Goal: Task Accomplishment & Management: Complete application form

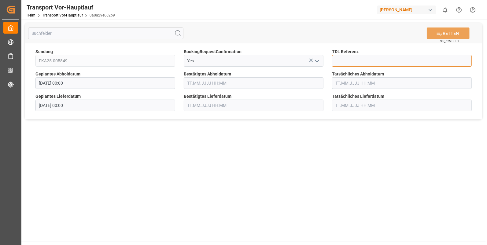
click at [351, 56] on input at bounding box center [402, 61] width 140 height 12
type input "10028266"
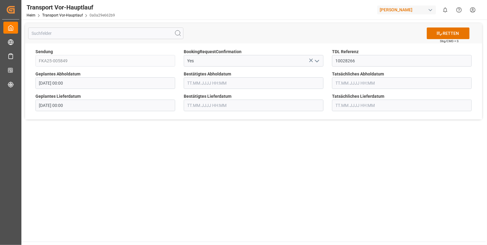
click at [186, 83] on input "text" at bounding box center [254, 83] width 140 height 12
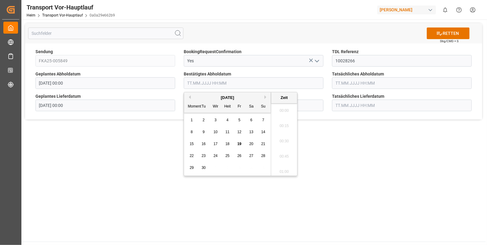
scroll to position [597, 0]
click at [192, 143] on span "15" at bounding box center [191, 144] width 4 height 4
click at [282, 147] on li "13:45" at bounding box center [284, 149] width 26 height 15
type input "15.09.2025 13:45"
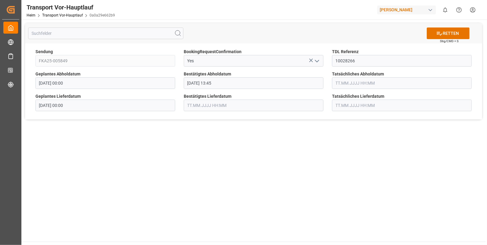
click at [343, 82] on input "text" at bounding box center [402, 83] width 140 height 12
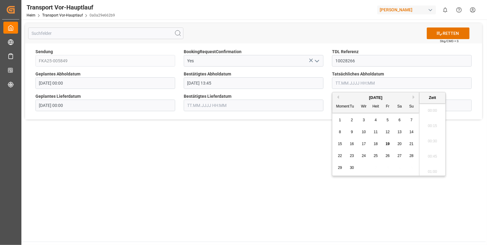
scroll to position [597, 0]
click at [341, 144] on span "15" at bounding box center [340, 144] width 4 height 4
click at [427, 123] on li "13:45" at bounding box center [432, 124] width 26 height 15
type input "15.09.2025 13:45"
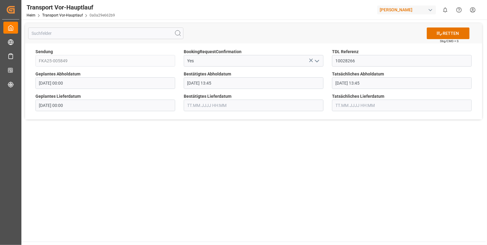
click at [211, 103] on input "text" at bounding box center [254, 106] width 140 height 12
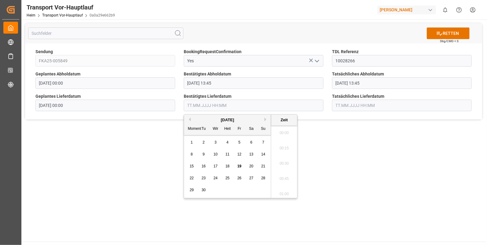
scroll to position [597, 0]
click at [203, 165] on span "16" at bounding box center [203, 166] width 4 height 4
click at [283, 132] on li "08:30" at bounding box center [284, 131] width 26 height 15
type input "16.09.2025 08:30"
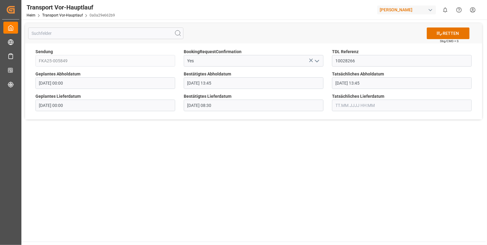
click at [345, 104] on input "text" at bounding box center [402, 106] width 140 height 12
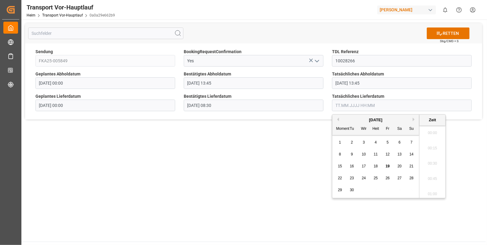
scroll to position [597, 0]
click at [353, 165] on span "16" at bounding box center [351, 166] width 4 height 4
drag, startPoint x: 432, startPoint y: 153, endPoint x: 451, endPoint y: 96, distance: 59.4
click at [431, 152] on li "08:30" at bounding box center [432, 156] width 26 height 15
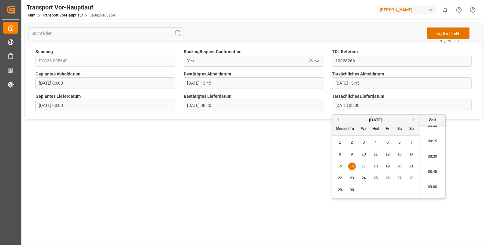
type input "16.09.2025 08:30"
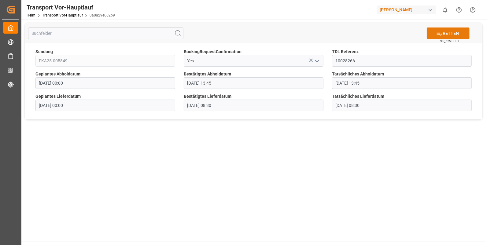
click at [454, 33] on font "RETTEN" at bounding box center [450, 33] width 16 height 6
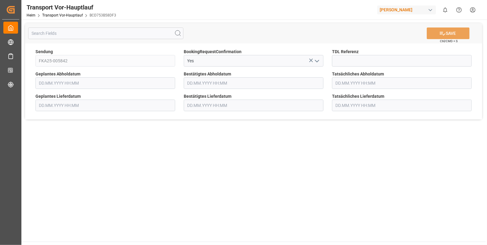
type input "[DATE] 00:00"
click at [337, 58] on input at bounding box center [402, 61] width 140 height 12
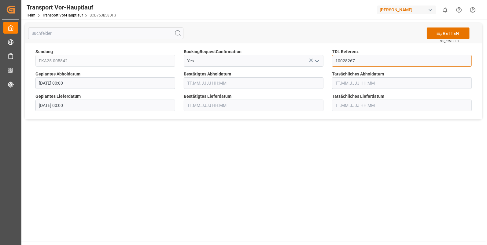
type input "10028267"
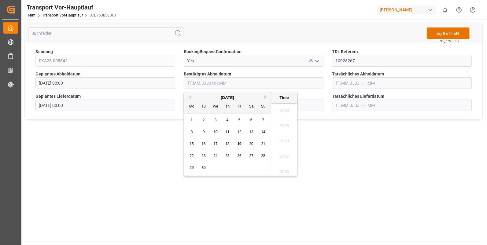
click at [210, 84] on input "text" at bounding box center [254, 83] width 140 height 12
click at [191, 141] on div "15" at bounding box center [192, 144] width 8 height 7
click at [282, 145] on li "15:00" at bounding box center [284, 149] width 26 height 15
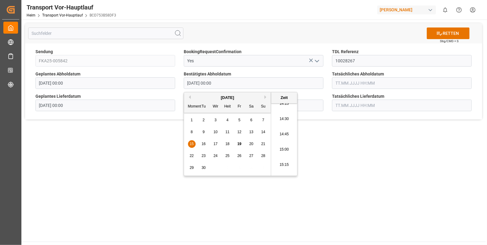
type input "15.09.2025 15:00"
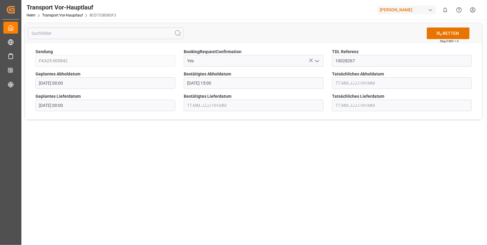
click at [353, 79] on input "text" at bounding box center [402, 83] width 140 height 12
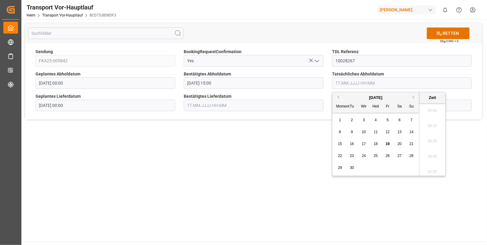
scroll to position [597, 0]
click at [339, 142] on span "15" at bounding box center [340, 144] width 4 height 4
click at [427, 122] on li "15:00" at bounding box center [432, 124] width 26 height 15
type input "15.09.2025 15:00"
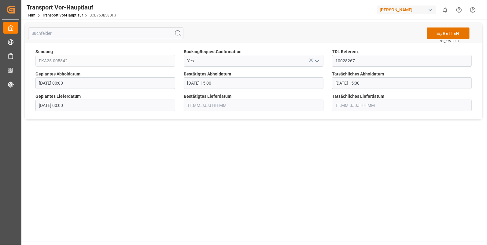
click at [196, 105] on input "text" at bounding box center [254, 106] width 140 height 12
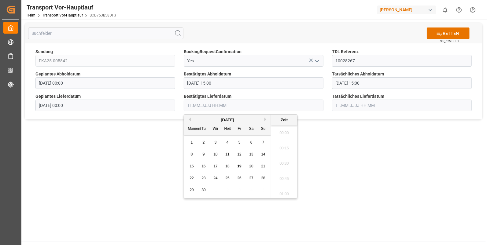
scroll to position [597, 0]
click at [203, 166] on span "16" at bounding box center [203, 166] width 4 height 4
click at [284, 192] on li "06:15" at bounding box center [284, 197] width 26 height 15
type input "16.09.2025 06:15"
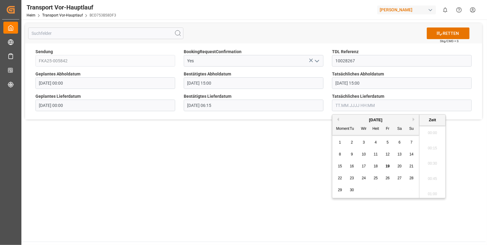
click at [338, 104] on input "text" at bounding box center [402, 106] width 140 height 12
click at [351, 166] on span "16" at bounding box center [351, 166] width 4 height 4
click at [432, 133] on li "06:30" at bounding box center [432, 136] width 26 height 15
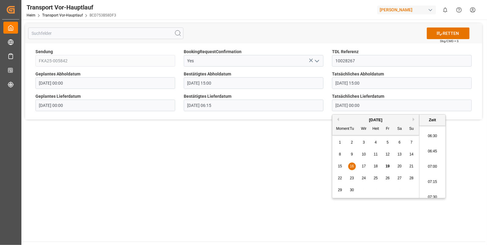
type input "16.09.2025 06:30"
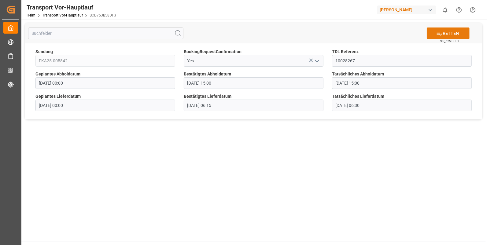
click at [447, 30] on font "RETTEN" at bounding box center [450, 33] width 16 height 6
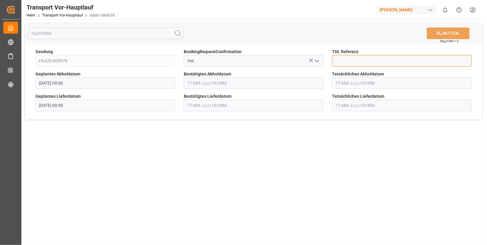
click at [334, 62] on input at bounding box center [402, 61] width 140 height 12
type input "10028268"
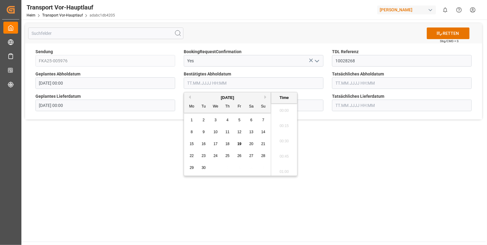
click at [190, 86] on input "text" at bounding box center [254, 83] width 140 height 12
click at [190, 144] on span "15" at bounding box center [191, 144] width 4 height 4
click at [280, 133] on li "13:30" at bounding box center [284, 134] width 26 height 15
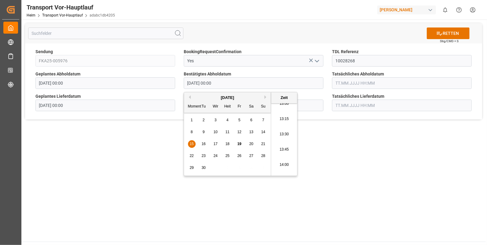
type input "15.09.2025 13:30"
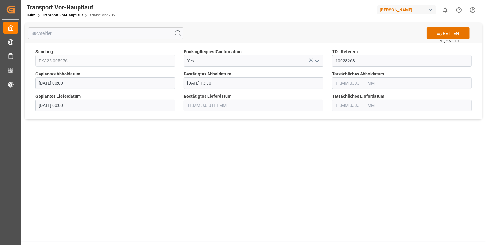
click at [341, 84] on input "text" at bounding box center [402, 83] width 140 height 12
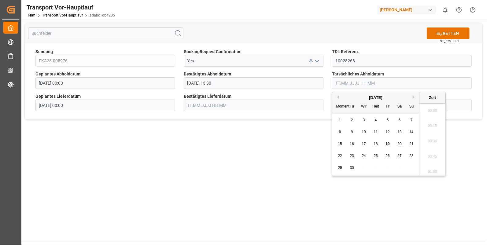
scroll to position [597, 0]
click at [338, 142] on span "15" at bounding box center [340, 144] width 4 height 4
click at [434, 133] on li "13:30" at bounding box center [432, 134] width 26 height 15
type input "15.09.2025 13:30"
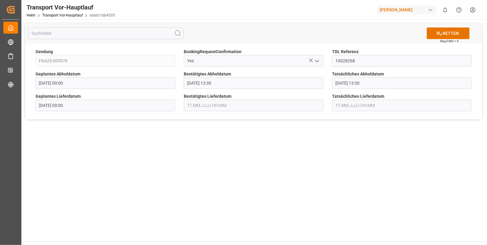
click at [189, 105] on input "text" at bounding box center [254, 106] width 140 height 12
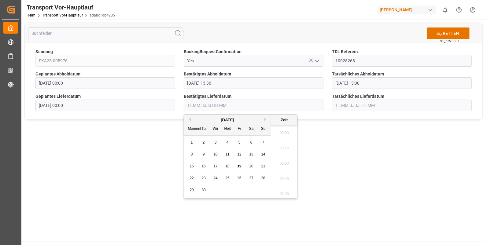
scroll to position [597, 0]
click at [204, 166] on span "16" at bounding box center [203, 166] width 4 height 4
click at [280, 163] on li "07:45" at bounding box center [284, 161] width 26 height 15
type input "16.09.2025 07:45"
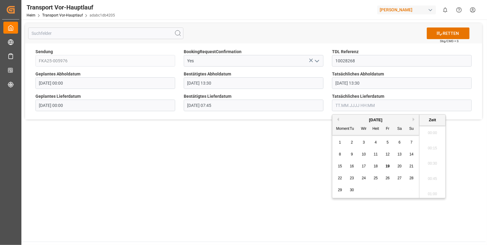
click at [338, 105] on input "text" at bounding box center [402, 106] width 140 height 12
click at [350, 165] on span "16" at bounding box center [351, 166] width 4 height 4
click at [429, 157] on li "07:45" at bounding box center [432, 161] width 26 height 15
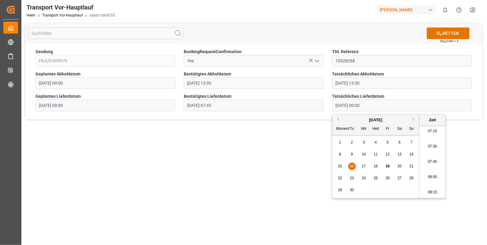
type input "16.09.2025 07:45"
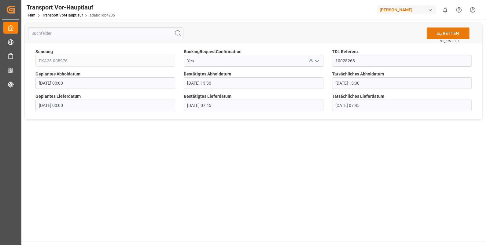
click at [454, 29] on button "RETTEN" at bounding box center [447, 33] width 43 height 12
click at [316, 59] on icon "Menü öffnen" at bounding box center [316, 60] width 7 height 7
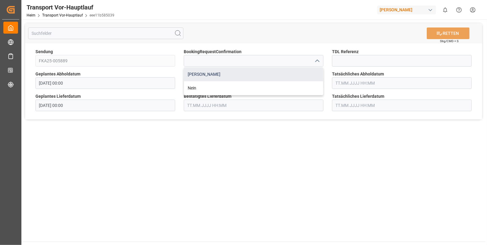
click at [192, 71] on div "[PERSON_NAME]" at bounding box center [253, 75] width 139 height 14
type input "Yes"
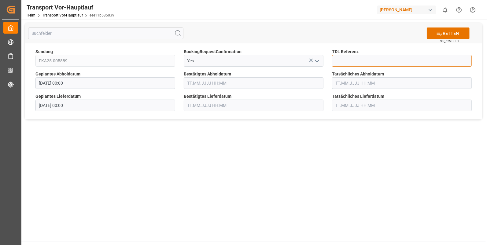
click at [341, 60] on input at bounding box center [402, 61] width 140 height 12
type input "10028269"
click at [205, 84] on input "text" at bounding box center [254, 83] width 140 height 12
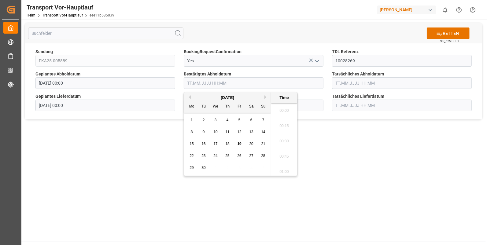
scroll to position [597, 0]
click at [192, 141] on div "15" at bounding box center [192, 144] width 8 height 7
click at [288, 146] on li "13:45" at bounding box center [284, 149] width 26 height 15
type input "15.09.2025 13:45"
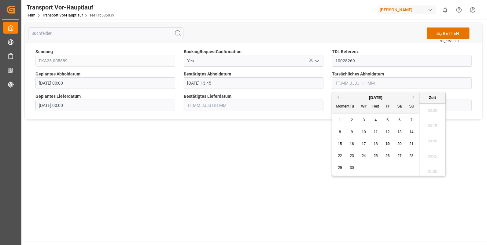
click at [348, 79] on input "text" at bounding box center [402, 83] width 140 height 12
click at [341, 142] on span "15" at bounding box center [340, 144] width 4 height 4
click at [429, 122] on li "13:45" at bounding box center [432, 124] width 26 height 15
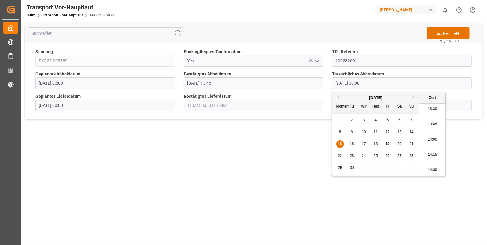
type input "15.09.2025 13:45"
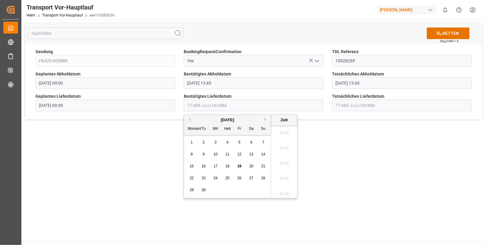
click at [192, 106] on input "text" at bounding box center [254, 106] width 140 height 12
click at [203, 166] on span "16" at bounding box center [203, 166] width 4 height 4
drag, startPoint x: 286, startPoint y: 164, endPoint x: 326, endPoint y: 126, distance: 54.9
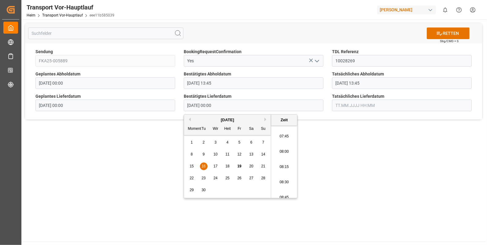
click at [286, 163] on li "08:15" at bounding box center [284, 166] width 26 height 15
type input "16.09.2025 08:15"
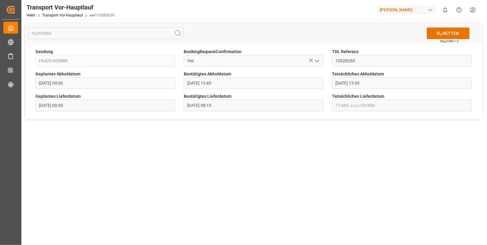
click at [341, 102] on input "text" at bounding box center [402, 106] width 140 height 12
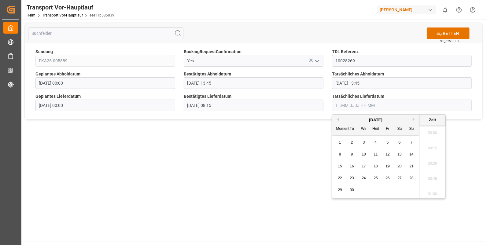
scroll to position [597, 0]
click at [352, 165] on span "16" at bounding box center [351, 166] width 4 height 4
drag, startPoint x: 433, startPoint y: 165, endPoint x: 440, endPoint y: 142, distance: 24.2
click at [432, 165] on li "08:15" at bounding box center [432, 166] width 26 height 15
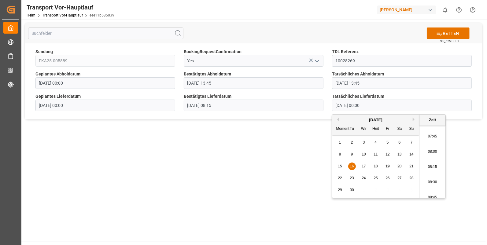
type input "16.09.2025 08:15"
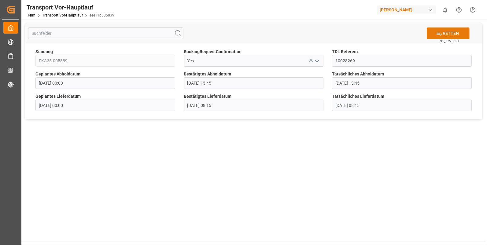
click at [451, 32] on font "RETTEN" at bounding box center [450, 33] width 16 height 6
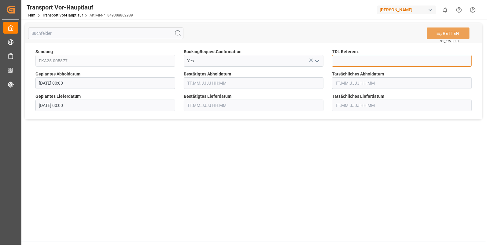
click at [339, 60] on input at bounding box center [402, 61] width 140 height 12
type input "10028270"
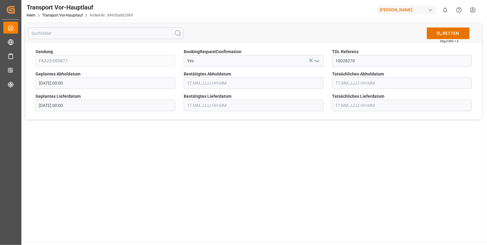
click at [212, 83] on input "text" at bounding box center [254, 83] width 140 height 12
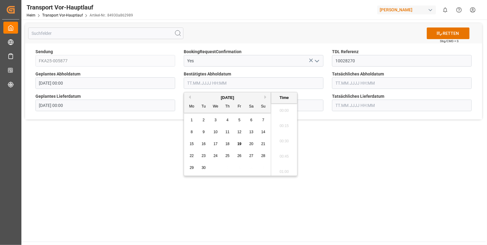
scroll to position [597, 0]
click at [189, 143] on div "15" at bounding box center [192, 144] width 8 height 7
click at [279, 145] on li "12:00" at bounding box center [284, 144] width 26 height 15
type input "15.09.2025 12:00"
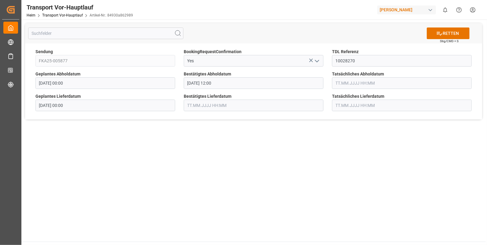
click at [344, 84] on input "text" at bounding box center [402, 83] width 140 height 12
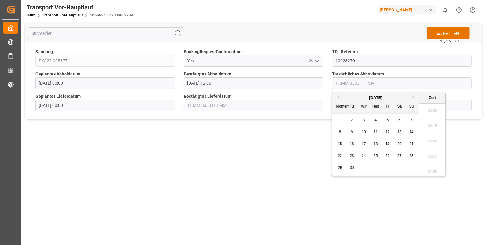
scroll to position [597, 0]
click at [340, 143] on span "15" at bounding box center [340, 144] width 4 height 4
click at [432, 166] on li "12:00" at bounding box center [432, 170] width 26 height 15
type input "15.09.2025 12:00"
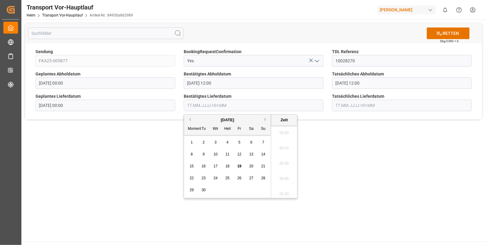
click at [213, 108] on input "text" at bounding box center [254, 106] width 140 height 12
click at [202, 165] on span "16" at bounding box center [203, 166] width 4 height 4
click at [282, 140] on li "07:00" at bounding box center [284, 141] width 26 height 15
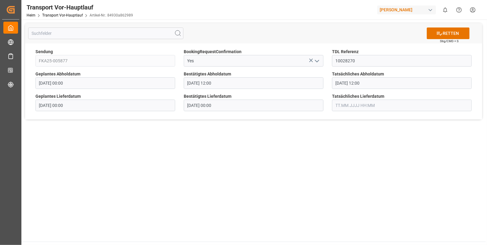
type input "16.09.2025 07:00"
click at [341, 102] on input "text" at bounding box center [402, 106] width 140 height 12
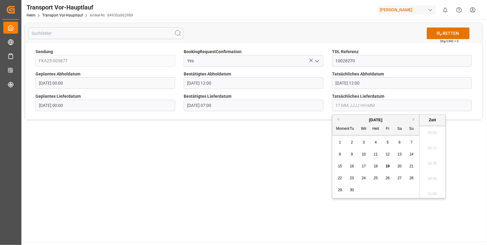
scroll to position [597, 0]
click at [349, 164] on span "16" at bounding box center [351, 166] width 4 height 4
click at [431, 137] on li "07:00" at bounding box center [432, 141] width 26 height 15
type input "16.09.2025 07:00"
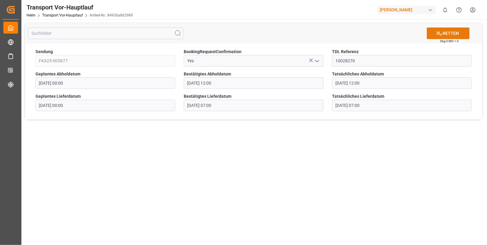
click at [446, 31] on font "RETTEN" at bounding box center [450, 33] width 16 height 6
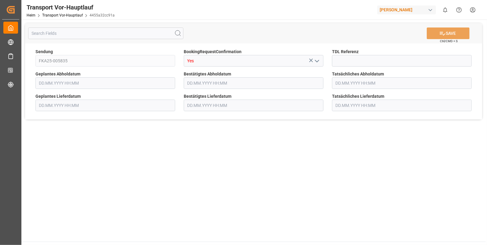
type input "[DATE] 00:00"
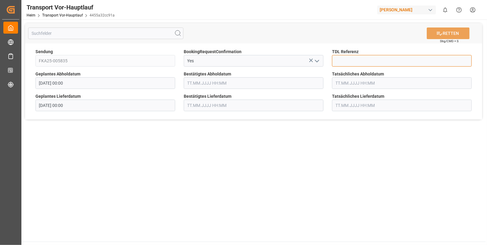
click at [340, 62] on input at bounding box center [402, 61] width 140 height 12
type input "10028271"
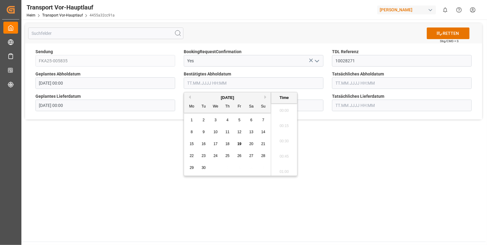
scroll to position [597, 0]
click at [192, 85] on input "text" at bounding box center [254, 83] width 140 height 12
click at [193, 143] on span "15" at bounding box center [191, 144] width 4 height 4
click at [283, 153] on li "14:15" at bounding box center [284, 154] width 26 height 15
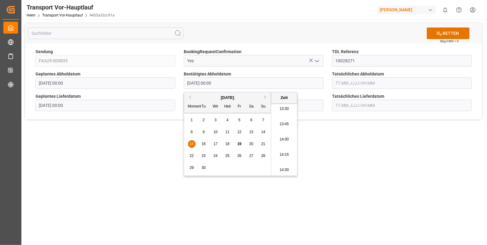
type input "[DATE] 14:15"
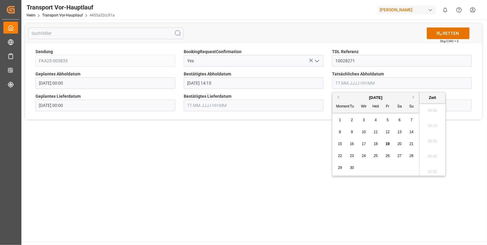
click at [348, 83] on input "text" at bounding box center [402, 83] width 140 height 12
click at [341, 143] on span "15" at bounding box center [340, 144] width 4 height 4
click at [427, 127] on li "14:15" at bounding box center [432, 129] width 26 height 15
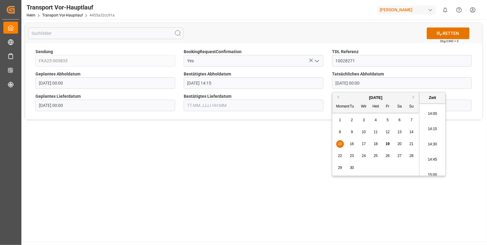
type input "15.09.2025 14:15"
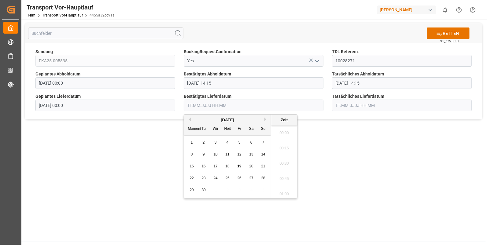
click at [197, 105] on input "text" at bounding box center [254, 106] width 140 height 12
click at [205, 164] on span "16" at bounding box center [203, 166] width 4 height 4
click at [285, 134] on li "07:45" at bounding box center [284, 136] width 26 height 15
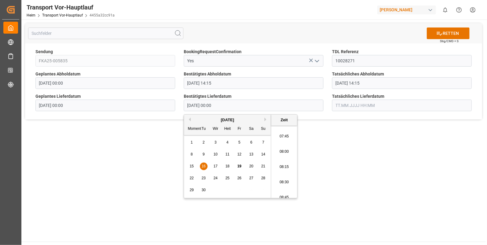
type input "16.09.2025 07:45"
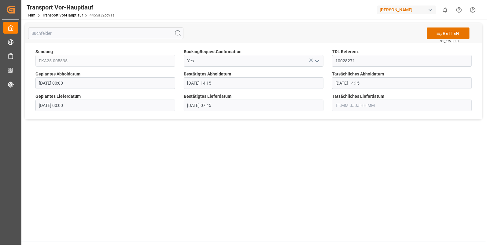
click at [340, 104] on input "text" at bounding box center [402, 106] width 140 height 12
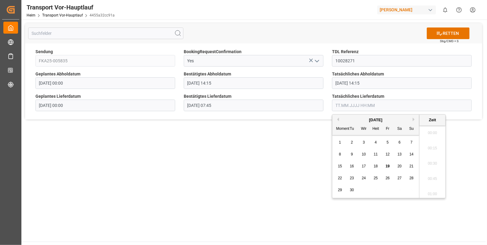
scroll to position [597, 0]
click at [350, 166] on span "16" at bounding box center [351, 166] width 4 height 4
click at [435, 157] on li "07:45" at bounding box center [432, 161] width 26 height 15
type input "16.09.2025 07:45"
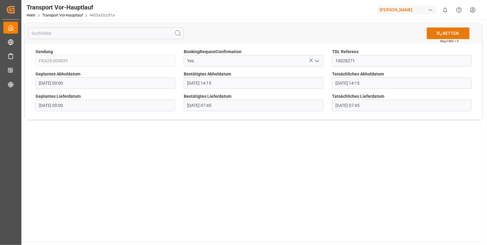
click at [448, 30] on font "RETTEN" at bounding box center [450, 33] width 16 height 6
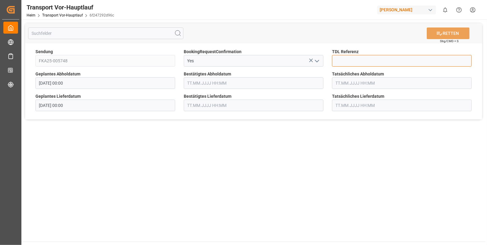
click at [334, 63] on input at bounding box center [402, 61] width 140 height 12
type input "10028277"
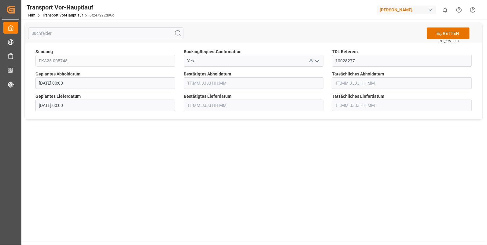
click at [212, 81] on input "text" at bounding box center [254, 83] width 140 height 12
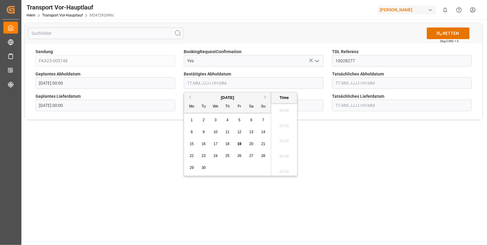
scroll to position [597, 0]
click at [203, 142] on div "16" at bounding box center [204, 144] width 8 height 7
click at [280, 152] on li "14:15" at bounding box center [284, 154] width 26 height 15
type input "[DATE] 14:15"
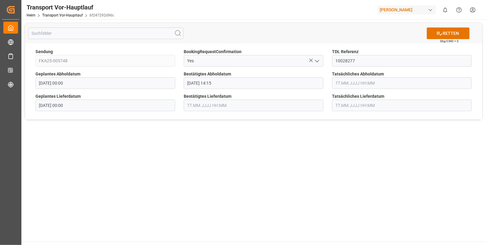
click at [344, 82] on input "text" at bounding box center [402, 83] width 140 height 12
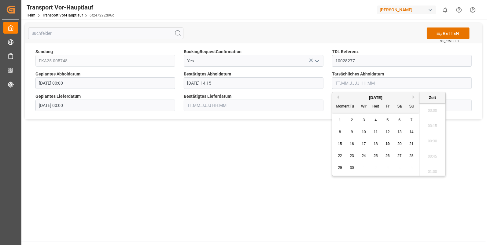
scroll to position [597, 0]
click at [351, 144] on span "16" at bounding box center [351, 144] width 4 height 4
click at [430, 151] on li "14:15" at bounding box center [432, 154] width 26 height 15
type input "[DATE] 14:15"
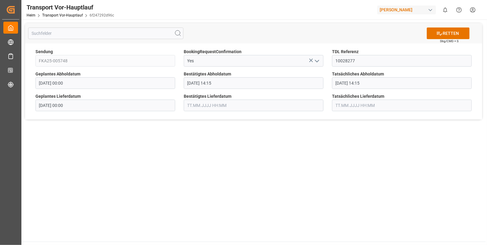
click at [204, 108] on input "text" at bounding box center [254, 106] width 140 height 12
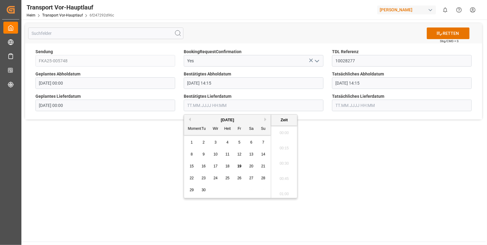
scroll to position [597, 0]
click at [213, 166] on span "17" at bounding box center [215, 166] width 4 height 4
click at [284, 132] on li "07:45" at bounding box center [284, 136] width 26 height 15
type input "17.09.2025 07:45"
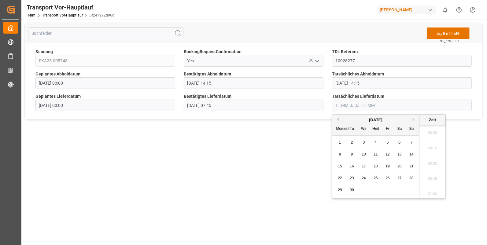
click at [345, 104] on input "text" at bounding box center [402, 106] width 140 height 12
click at [365, 164] on span "17" at bounding box center [363, 166] width 4 height 4
click at [432, 162] on li "07:45" at bounding box center [432, 161] width 26 height 15
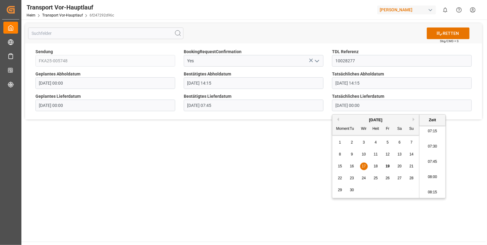
type input "17.09.2025 07:45"
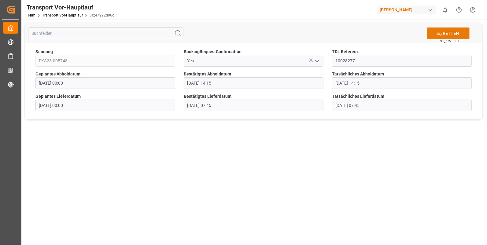
click at [448, 33] on font "RETTEN" at bounding box center [450, 33] width 16 height 6
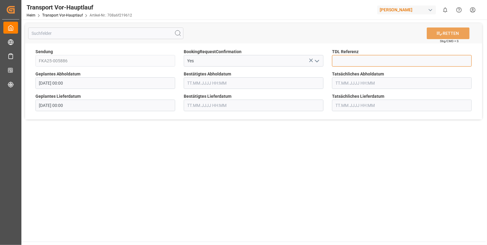
click at [355, 57] on input at bounding box center [402, 61] width 140 height 12
type input "10028278"
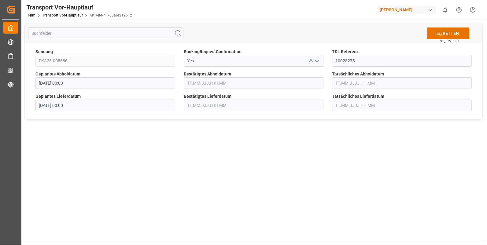
click at [210, 81] on input "text" at bounding box center [254, 83] width 140 height 12
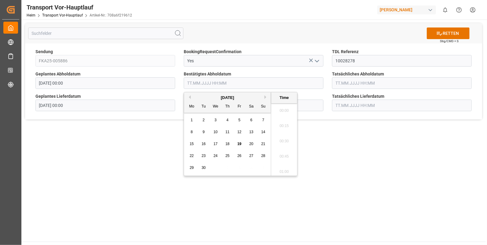
scroll to position [597, 0]
click at [188, 144] on div "15" at bounding box center [192, 144] width 8 height 7
click at [280, 135] on li "15:15" at bounding box center [284, 139] width 26 height 15
type input "[DATE] 15:15"
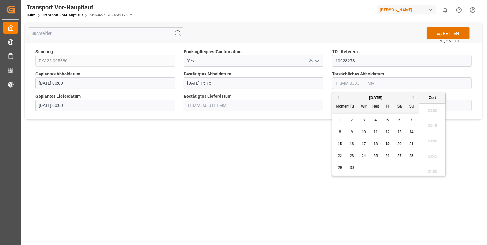
click at [343, 81] on input "text" at bounding box center [402, 83] width 140 height 12
click at [338, 145] on span "15" at bounding box center [340, 144] width 4 height 4
click at [429, 111] on li "15:15" at bounding box center [432, 113] width 26 height 15
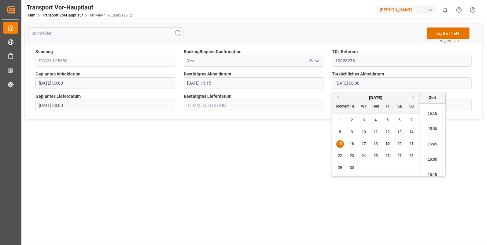
type input "15.09.2025 15:15"
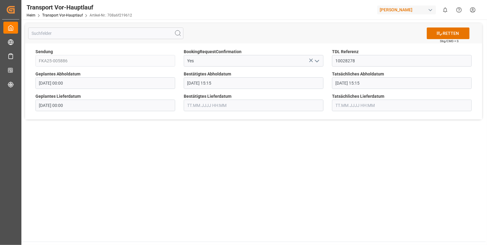
click at [197, 104] on input "text" at bounding box center [254, 106] width 140 height 12
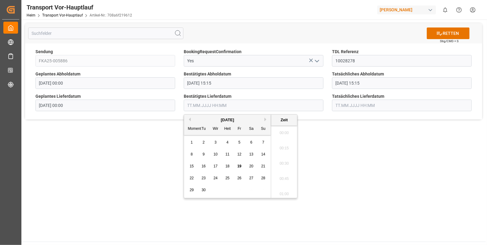
scroll to position [597, 0]
click at [201, 166] on div "16" at bounding box center [204, 166] width 8 height 7
drag, startPoint x: 280, startPoint y: 163, endPoint x: 319, endPoint y: 134, distance: 49.0
click at [280, 162] on li "07:45" at bounding box center [284, 161] width 26 height 15
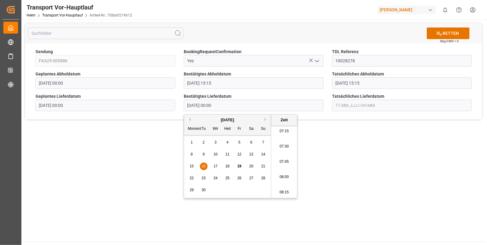
type input "16.09.2025 07:45"
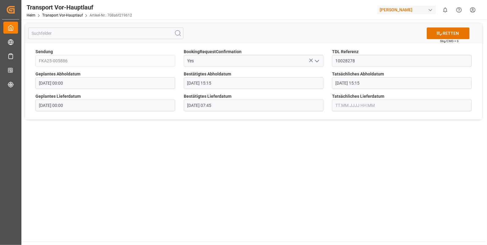
click at [348, 102] on input "text" at bounding box center [402, 106] width 140 height 12
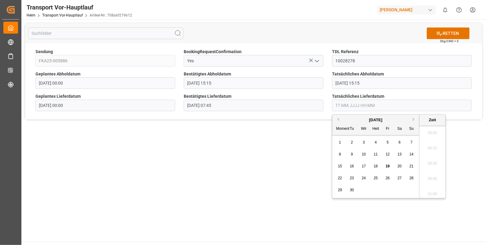
scroll to position [597, 0]
click at [353, 164] on span "16" at bounding box center [351, 166] width 4 height 4
click at [429, 136] on li "07:45" at bounding box center [432, 136] width 26 height 15
type input "16.09.2025 07:45"
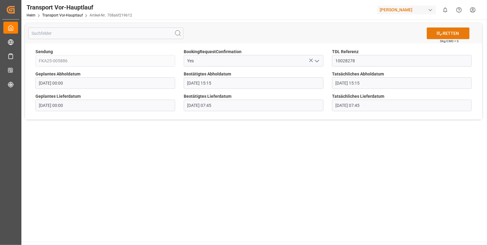
click at [448, 32] on font "RETTEN" at bounding box center [450, 33] width 16 height 6
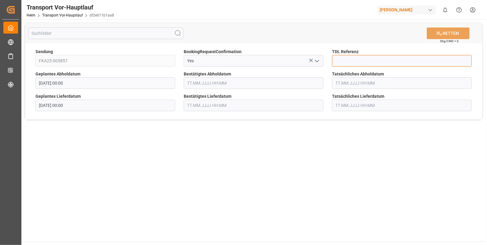
click at [340, 58] on input at bounding box center [402, 61] width 140 height 12
type input "10028285"
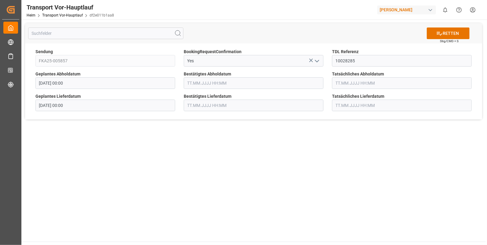
click at [202, 88] on input "text" at bounding box center [254, 83] width 140 height 12
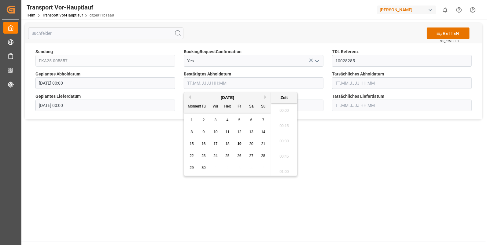
scroll to position [613, 0]
click at [200, 143] on div "16" at bounding box center [204, 144] width 8 height 7
click at [285, 138] on li "14:15" at bounding box center [284, 139] width 26 height 15
type input "16.09.2025 14:15"
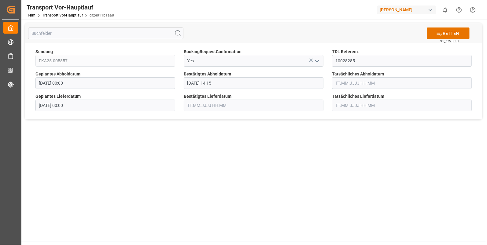
click at [341, 82] on input "text" at bounding box center [402, 83] width 140 height 12
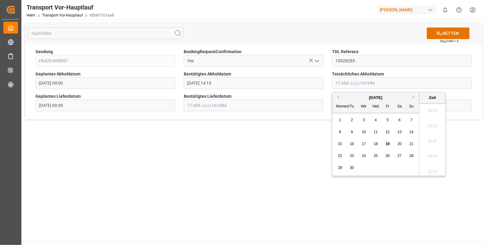
scroll to position [613, 0]
click at [350, 143] on span "16" at bounding box center [351, 144] width 4 height 4
click at [434, 134] on li "14:15" at bounding box center [432, 139] width 26 height 15
type input "16.09.2025 14:15"
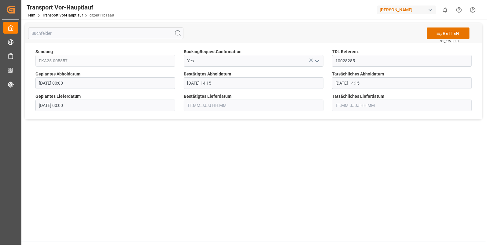
click at [209, 105] on input "text" at bounding box center [254, 106] width 140 height 12
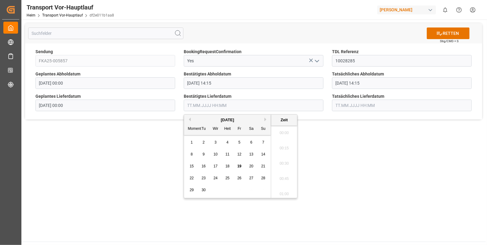
scroll to position [613, 0]
click at [214, 166] on span "17" at bounding box center [215, 166] width 4 height 4
click at [277, 136] on li "08:00" at bounding box center [284, 136] width 26 height 15
type input "17.09.2025 08:00"
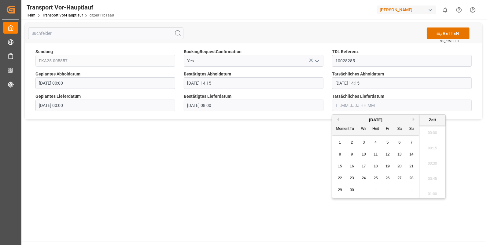
click at [343, 101] on input "text" at bounding box center [402, 106] width 140 height 12
click at [364, 166] on span "17" at bounding box center [363, 166] width 4 height 4
click at [424, 135] on li "08:00" at bounding box center [432, 136] width 26 height 15
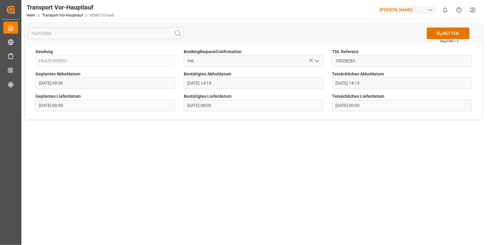
type input "17.09.2025 08:00"
click at [448, 32] on font "RETTEN" at bounding box center [450, 33] width 16 height 6
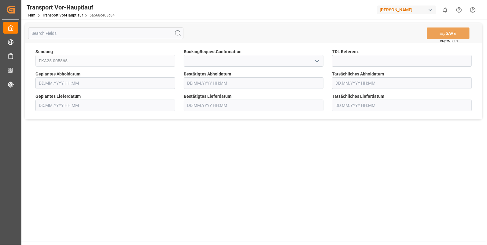
type input "[DATE] 00:00"
click at [317, 60] on icon "Menü öffnen" at bounding box center [316, 60] width 7 height 7
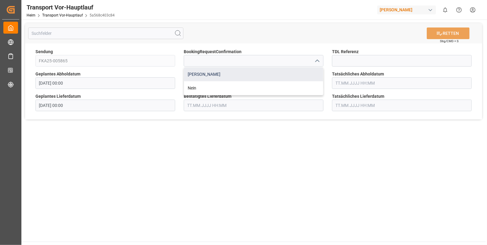
click at [198, 75] on div "[PERSON_NAME]" at bounding box center [253, 75] width 139 height 14
type input "Yes"
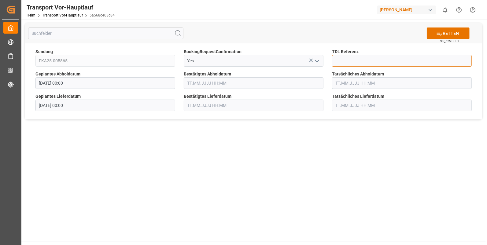
click at [349, 60] on input at bounding box center [402, 61] width 140 height 12
type input "10028296"
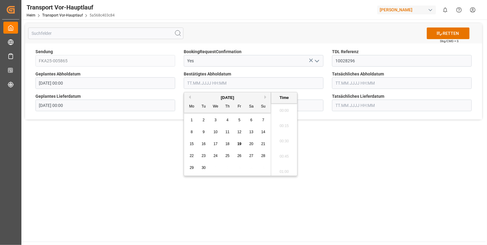
click at [189, 82] on input "text" at bounding box center [254, 83] width 140 height 12
click at [203, 144] on span "16" at bounding box center [203, 144] width 4 height 4
click at [272, 148] on li "10:45" at bounding box center [284, 154] width 26 height 15
type input "16.09.2025 10:45"
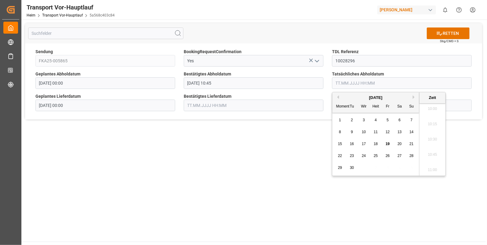
click at [337, 83] on input "text" at bounding box center [402, 83] width 140 height 12
click at [349, 142] on div "16" at bounding box center [352, 144] width 8 height 7
click at [427, 152] on li "10:45" at bounding box center [432, 154] width 26 height 15
type input "16.09.2025 10:45"
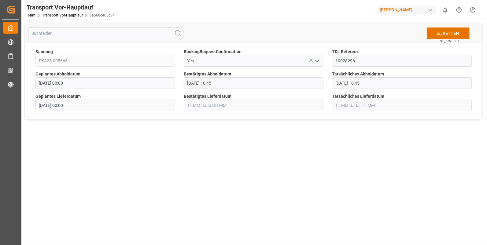
click at [208, 107] on input "text" at bounding box center [254, 106] width 140 height 12
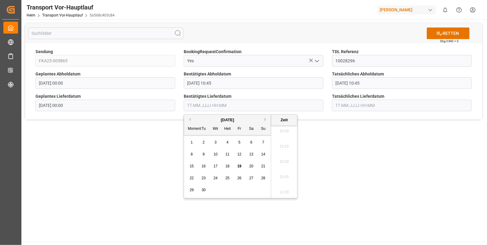
click at [213, 163] on div "17" at bounding box center [216, 166] width 8 height 7
click at [284, 143] on li "07:15" at bounding box center [284, 141] width 26 height 15
type input "17.09.2025 07:15"
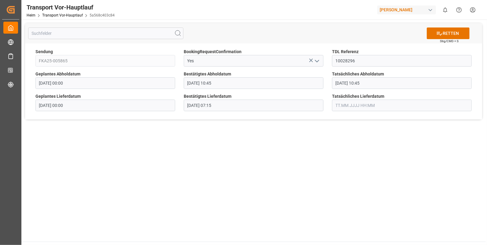
click at [342, 106] on input "text" at bounding box center [402, 106] width 140 height 12
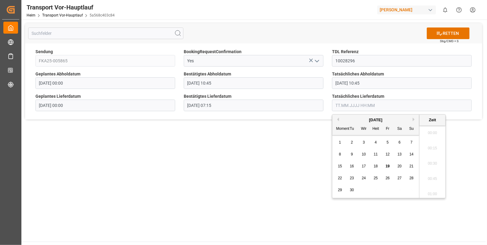
scroll to position [613, 0]
click at [362, 165] on span "17" at bounding box center [363, 166] width 4 height 4
click at [428, 130] on li "07:30" at bounding box center [432, 131] width 26 height 15
type input "17.09.2025 07:30"
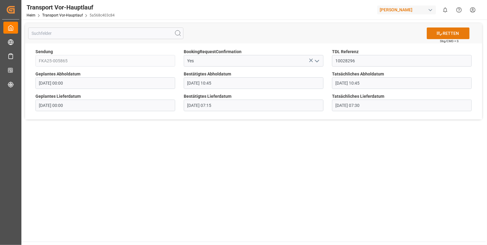
click at [436, 32] on button "RETTEN" at bounding box center [447, 33] width 43 height 12
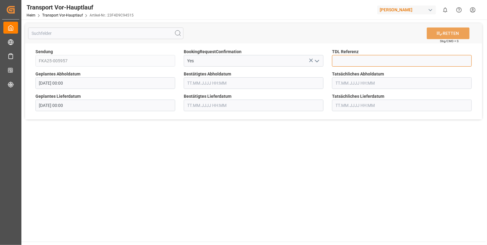
click at [360, 61] on input at bounding box center [402, 61] width 140 height 12
type input "10028309"
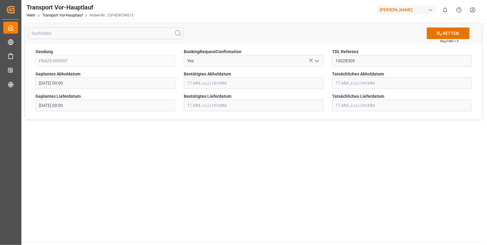
click at [218, 81] on input "text" at bounding box center [254, 83] width 140 height 12
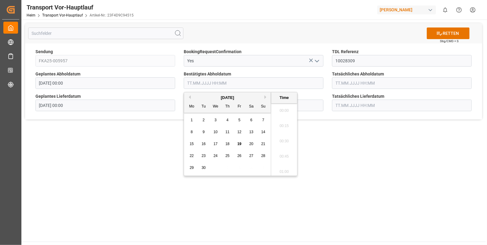
scroll to position [613, 0]
click at [213, 143] on div "17" at bounding box center [216, 144] width 8 height 7
click at [286, 144] on li "14:45" at bounding box center [284, 144] width 26 height 15
type input "17.09.2025 14:45"
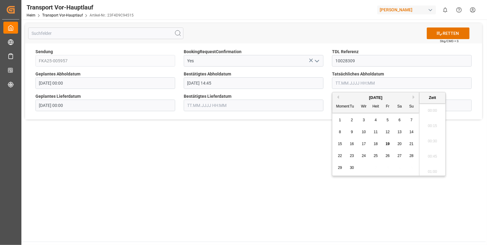
click at [346, 79] on input "text" at bounding box center [402, 83] width 140 height 12
click at [360, 144] on div "17" at bounding box center [364, 144] width 8 height 7
click at [433, 141] on li "14:45" at bounding box center [432, 144] width 26 height 15
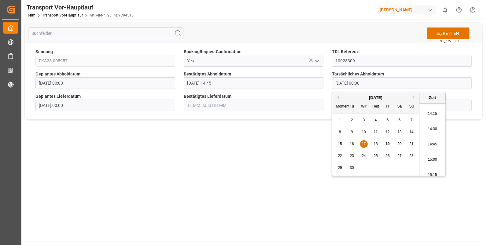
type input "17.09.2025 14:45"
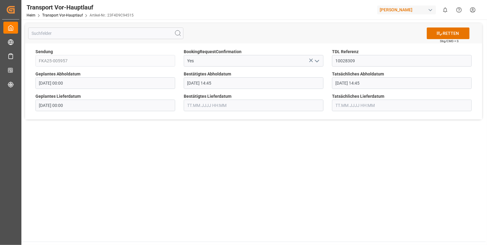
click at [204, 106] on input "text" at bounding box center [254, 106] width 140 height 12
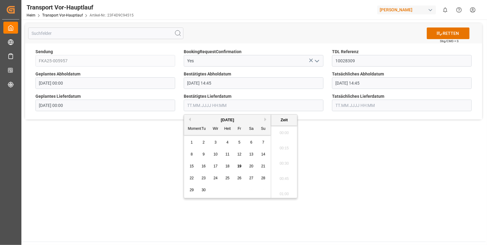
scroll to position [613, 0]
click at [226, 166] on span "18" at bounding box center [227, 166] width 4 height 4
click at [280, 164] on li "07:15" at bounding box center [284, 166] width 26 height 15
type input "[DATE] 07:15"
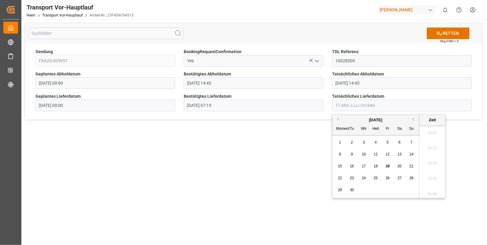
click at [348, 105] on input "text" at bounding box center [402, 106] width 140 height 12
click at [375, 166] on span "18" at bounding box center [375, 166] width 4 height 4
click at [433, 140] on li "07:15" at bounding box center [432, 141] width 26 height 15
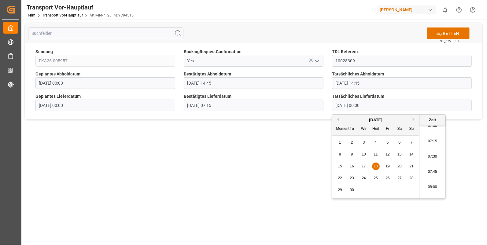
type input "[DATE] 07:15"
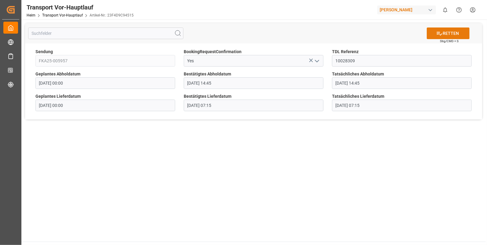
click at [451, 32] on font "RETTEN" at bounding box center [450, 33] width 16 height 6
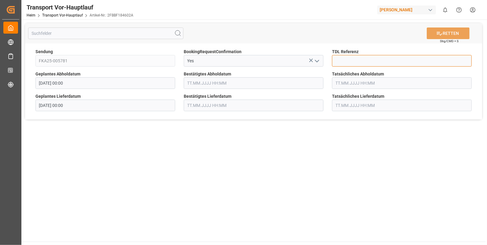
click at [353, 61] on input at bounding box center [402, 61] width 140 height 12
type input "10028320"
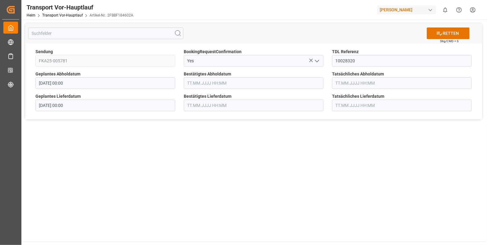
click at [195, 85] on input "text" at bounding box center [254, 83] width 140 height 12
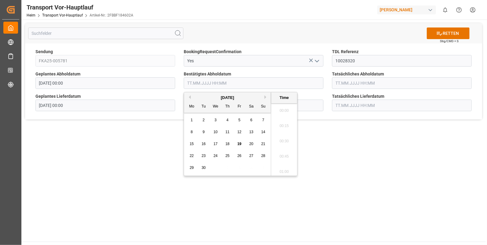
scroll to position [613, 0]
click at [215, 144] on span "17" at bounding box center [215, 144] width 4 height 4
click at [282, 128] on li "15:45" at bounding box center [284, 129] width 26 height 15
type input "[DATE] 15:45"
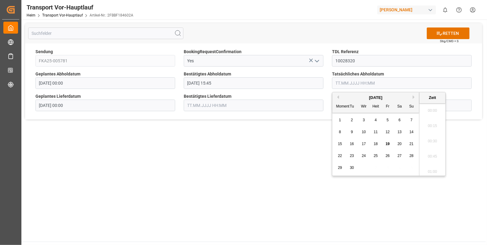
click at [348, 82] on input "text" at bounding box center [402, 83] width 140 height 12
click at [363, 142] on div "17" at bounding box center [364, 144] width 8 height 7
click at [430, 148] on li "15:15" at bounding box center [432, 149] width 26 height 15
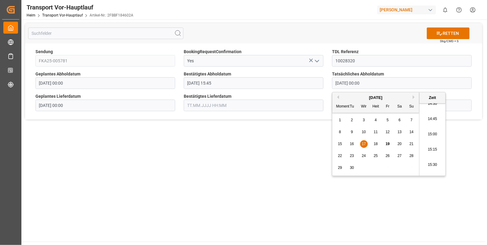
type input "[DATE] 15:15"
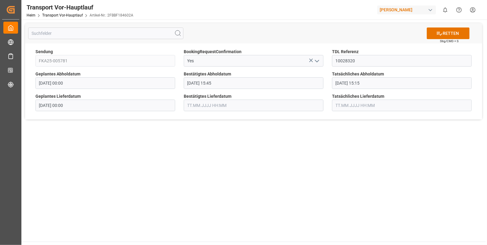
click at [192, 105] on input "text" at bounding box center [254, 106] width 140 height 12
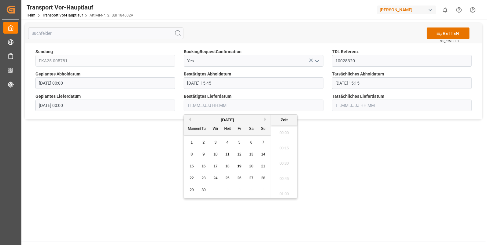
scroll to position [613, 0]
click at [230, 166] on div "18" at bounding box center [228, 166] width 8 height 7
drag, startPoint x: 281, startPoint y: 143, endPoint x: 315, endPoint y: 118, distance: 42.0
click at [282, 142] on li "07:15" at bounding box center [284, 141] width 26 height 15
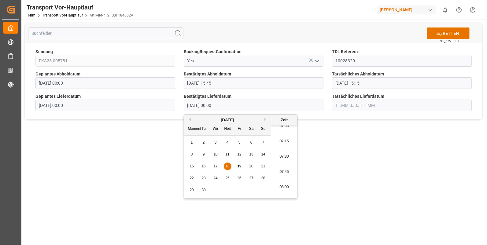
type input "[DATE] 07:15"
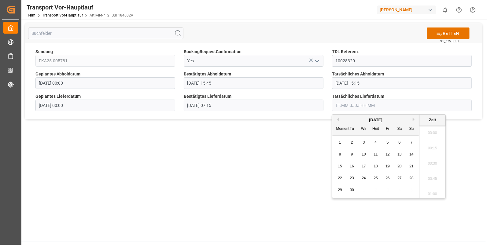
click at [345, 103] on input "text" at bounding box center [402, 106] width 140 height 12
click at [376, 164] on span "18" at bounding box center [375, 166] width 4 height 4
click at [427, 141] on li "07:15" at bounding box center [432, 141] width 26 height 15
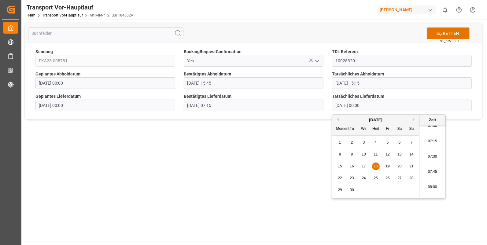
type input "[DATE] 07:15"
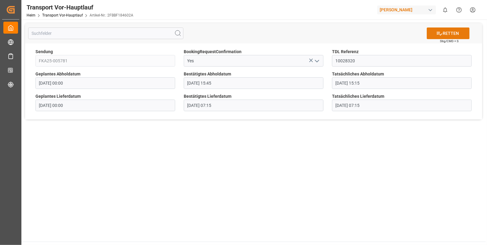
click at [462, 28] on button "RETTEN" at bounding box center [447, 33] width 43 height 12
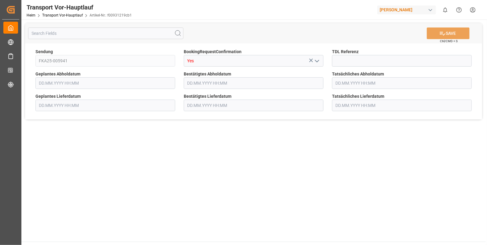
type input "[DATE] 00:00"
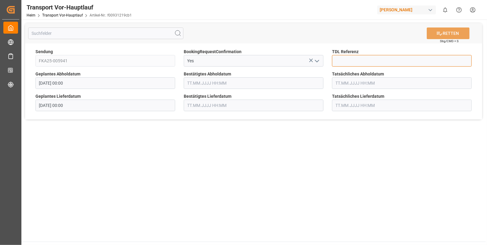
click at [359, 57] on input at bounding box center [402, 61] width 140 height 12
type input "10028321"
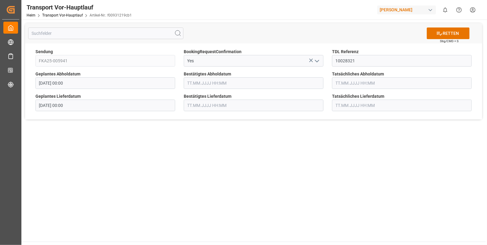
click at [194, 84] on input "text" at bounding box center [254, 83] width 140 height 12
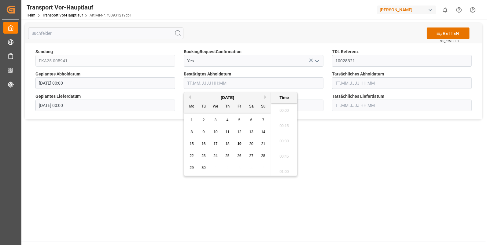
scroll to position [613, 0]
click at [214, 143] on span "17" at bounding box center [215, 144] width 4 height 4
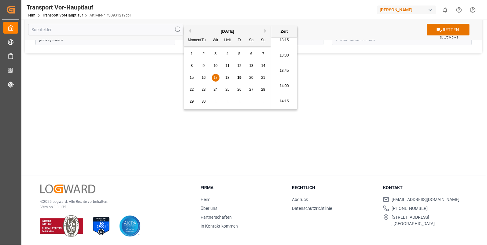
scroll to position [817, 0]
click at [283, 84] on li "14:00" at bounding box center [284, 83] width 26 height 15
type input "17.09.2025 14:00"
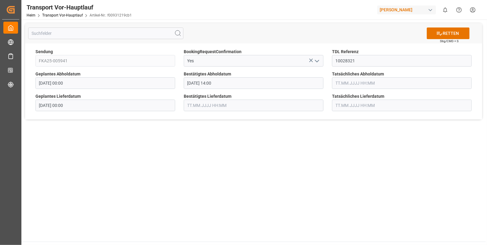
scroll to position [0, 0]
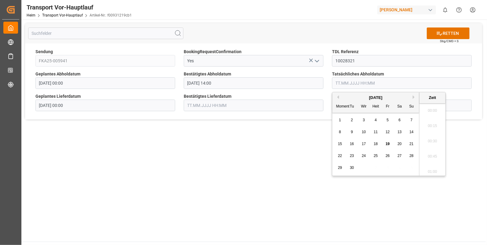
click at [340, 82] on input "text" at bounding box center [402, 83] width 140 height 12
click at [363, 143] on span "17" at bounding box center [363, 144] width 4 height 4
click at [432, 120] on li "14:00" at bounding box center [432, 124] width 26 height 15
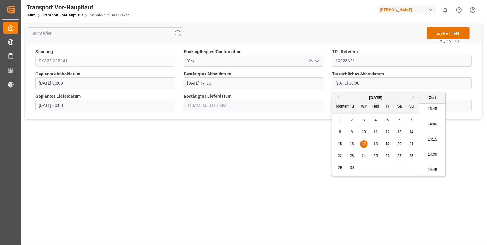
type input "17.09.2025 14:00"
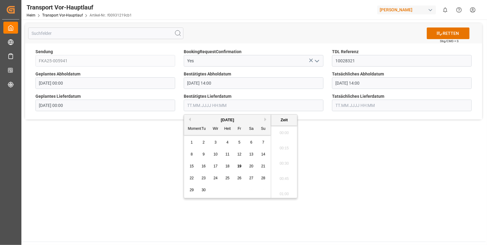
click at [195, 106] on input "text" at bounding box center [254, 106] width 140 height 12
click at [226, 165] on span "18" at bounding box center [227, 166] width 4 height 4
click at [289, 156] on li "06:45" at bounding box center [284, 161] width 26 height 15
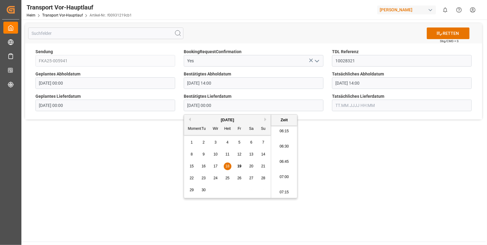
type input "18.09.2025 06:45"
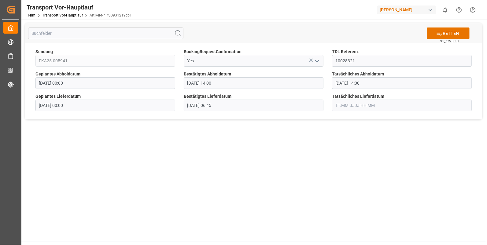
click at [339, 106] on input "text" at bounding box center [402, 106] width 140 height 12
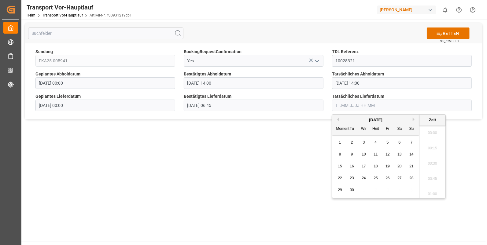
scroll to position [613, 0]
click at [377, 164] on span "18" at bounding box center [375, 166] width 4 height 4
drag, startPoint x: 433, startPoint y: 159, endPoint x: 440, endPoint y: 128, distance: 31.6
click at [433, 159] on li "06:45" at bounding box center [432, 161] width 26 height 15
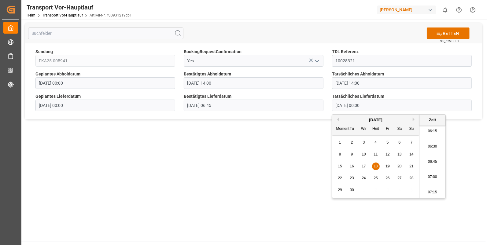
type input "18.09.2025 06:45"
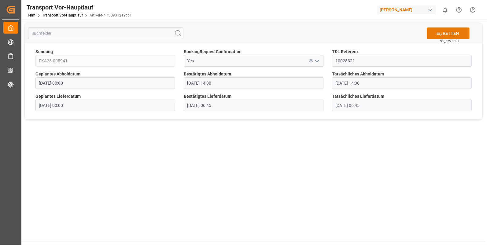
click at [447, 29] on button "RETTEN" at bounding box center [447, 33] width 43 height 12
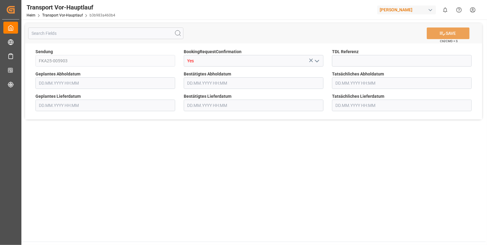
type input "[DATE] 00:00"
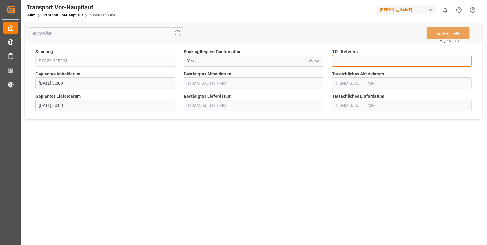
click at [340, 60] on input at bounding box center [402, 61] width 140 height 12
type input "10028322"
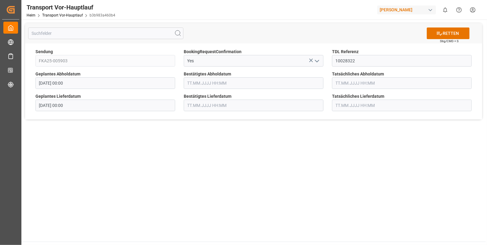
click at [215, 82] on input "text" at bounding box center [254, 83] width 140 height 12
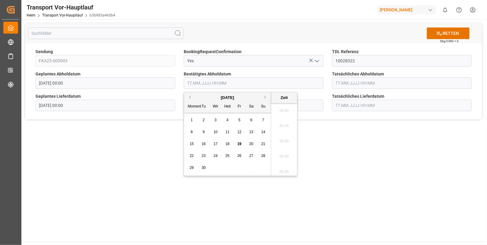
scroll to position [613, 0]
click at [213, 143] on span "17" at bounding box center [215, 144] width 4 height 4
click at [281, 136] on li "15:00" at bounding box center [284, 134] width 26 height 15
type input "[DATE] 15:00"
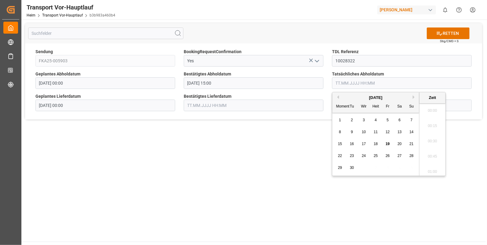
click at [349, 83] on input "text" at bounding box center [402, 83] width 140 height 12
click at [365, 142] on div "17" at bounding box center [364, 144] width 8 height 7
click at [435, 121] on li "15:15" at bounding box center [432, 124] width 26 height 15
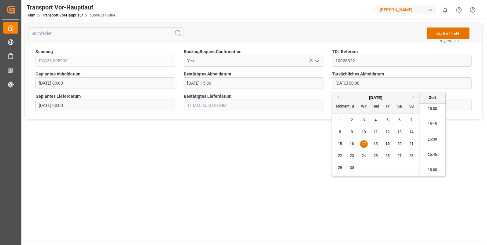
type input "[DATE] 15:15"
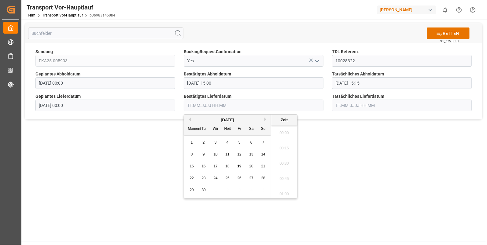
click at [203, 107] on input "text" at bounding box center [254, 106] width 140 height 12
click at [228, 167] on span "18" at bounding box center [227, 166] width 4 height 4
click at [282, 140] on li "07:15" at bounding box center [284, 141] width 26 height 15
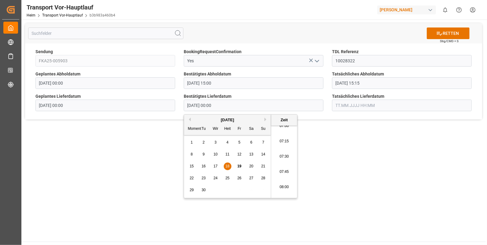
type input "[DATE] 07:15"
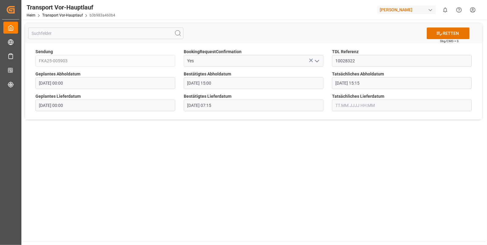
click at [342, 105] on input "text" at bounding box center [402, 106] width 140 height 12
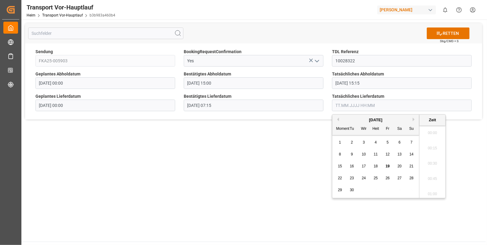
scroll to position [613, 0]
click at [373, 166] on div "18" at bounding box center [376, 166] width 8 height 7
click at [428, 163] on li "07:15" at bounding box center [432, 166] width 26 height 15
type input "18.09.2025 07:15"
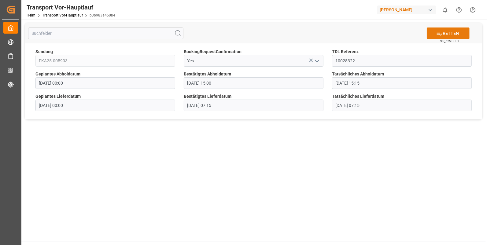
click at [458, 31] on font "RETTEN" at bounding box center [450, 33] width 16 height 6
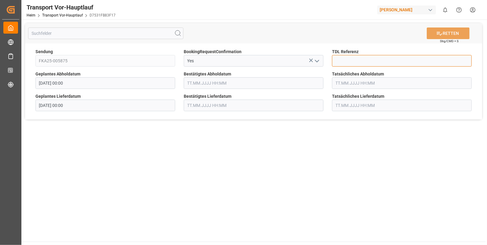
click at [356, 57] on input at bounding box center [402, 61] width 140 height 12
type input "10028323"
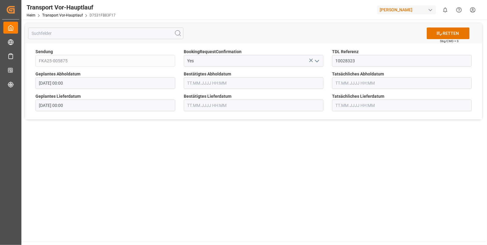
click at [198, 86] on input "text" at bounding box center [254, 83] width 140 height 12
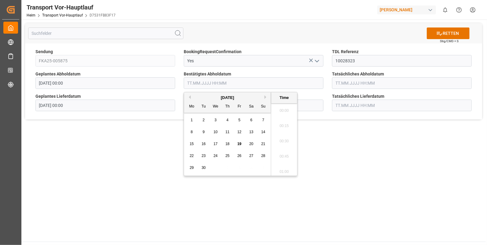
scroll to position [613, 0]
click at [215, 144] on span "17" at bounding box center [215, 144] width 4 height 4
click at [281, 129] on li "15:45" at bounding box center [284, 129] width 26 height 15
type input "[DATE] 15:45"
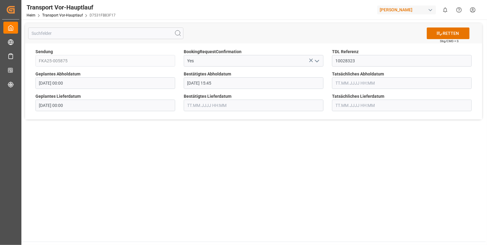
click at [343, 84] on input "text" at bounding box center [402, 83] width 140 height 12
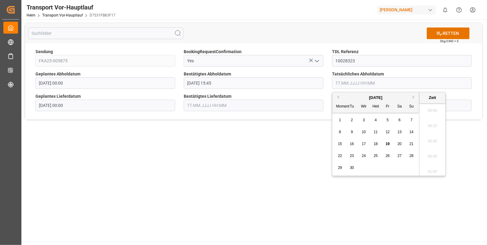
scroll to position [613, 0]
click at [365, 143] on span "17" at bounding box center [363, 144] width 4 height 4
click at [431, 130] on li "15:45" at bounding box center [432, 129] width 26 height 15
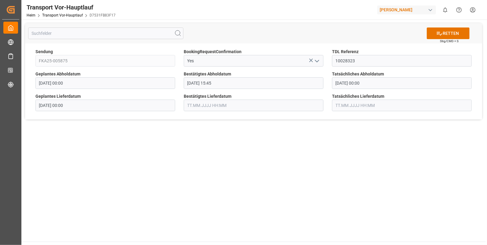
type input "[DATE] 15:45"
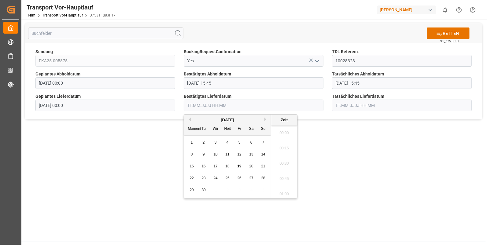
click at [202, 104] on input "text" at bounding box center [254, 106] width 140 height 12
click at [228, 166] on span "18" at bounding box center [227, 166] width 4 height 4
click at [284, 143] on li "07:15" at bounding box center [284, 141] width 26 height 15
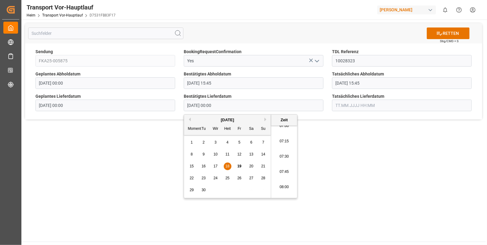
type input "[DATE] 07:15"
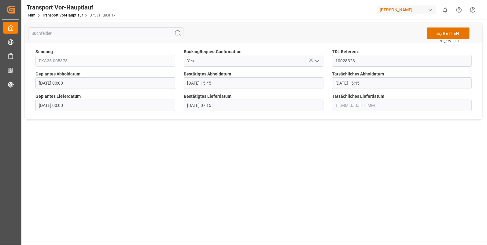
click at [347, 104] on input "text" at bounding box center [402, 106] width 140 height 12
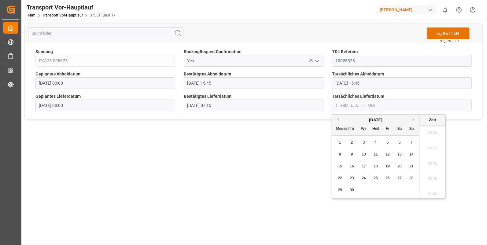
scroll to position [613, 0]
click at [376, 166] on span "18" at bounding box center [375, 166] width 4 height 4
click at [433, 140] on li "07:15" at bounding box center [432, 141] width 26 height 15
type input "[DATE] 07:15"
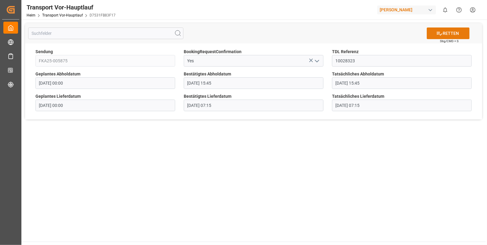
click at [448, 32] on font "RETTEN" at bounding box center [450, 33] width 16 height 6
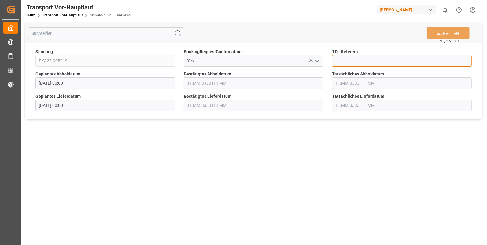
click at [357, 58] on input at bounding box center [402, 61] width 140 height 12
type input "10028328"
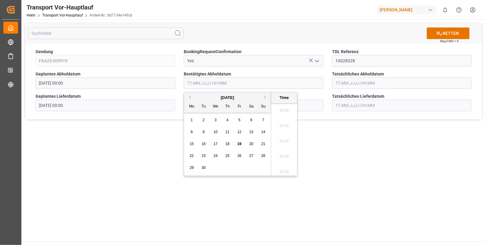
click at [195, 82] on input "text" at bounding box center [254, 83] width 140 height 12
click at [227, 142] on span "18" at bounding box center [227, 144] width 4 height 4
click at [280, 151] on li "13:15" at bounding box center [284, 154] width 26 height 15
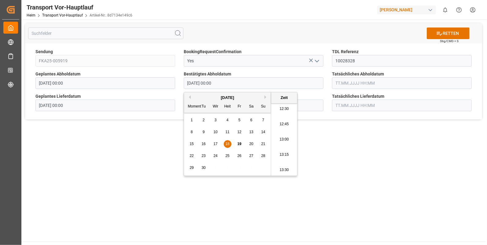
type input "[DATE] 13:15"
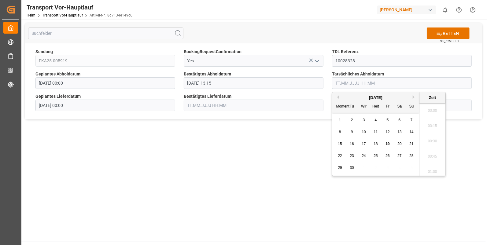
click at [338, 81] on input "text" at bounding box center [402, 83] width 140 height 12
click at [376, 142] on span "18" at bounding box center [375, 144] width 4 height 4
click at [428, 130] on li "13:15" at bounding box center [432, 129] width 26 height 15
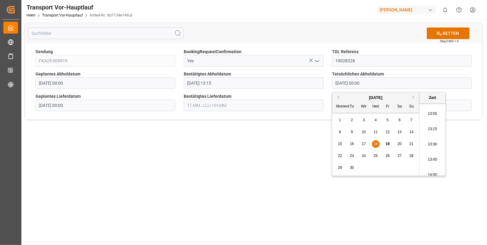
type input "[DATE] 13:15"
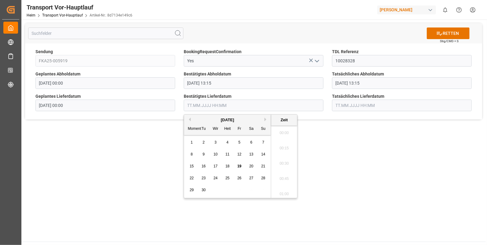
click at [208, 108] on input "text" at bounding box center [254, 106] width 140 height 12
click at [238, 166] on span "19" at bounding box center [239, 166] width 4 height 4
click at [285, 151] on li "08:15" at bounding box center [284, 151] width 26 height 15
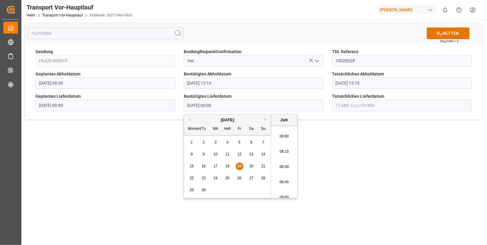
type input "19.09.2025 08:15"
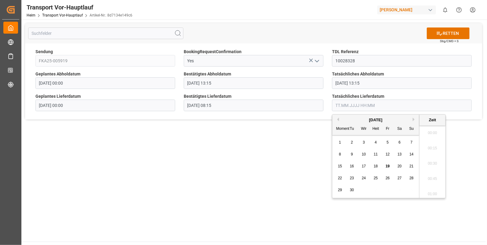
click at [338, 104] on input "text" at bounding box center [402, 106] width 140 height 12
click at [386, 165] on span "19" at bounding box center [387, 166] width 4 height 4
click at [432, 152] on li "08:15" at bounding box center [432, 151] width 26 height 15
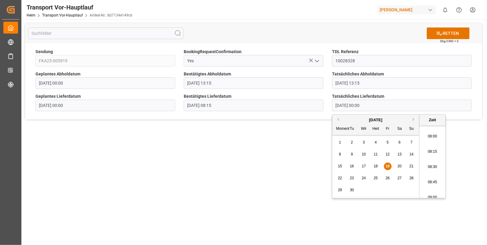
type input "19.09.2025 08:15"
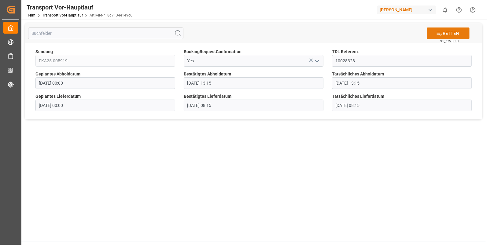
click at [451, 31] on font "RETTEN" at bounding box center [450, 33] width 16 height 6
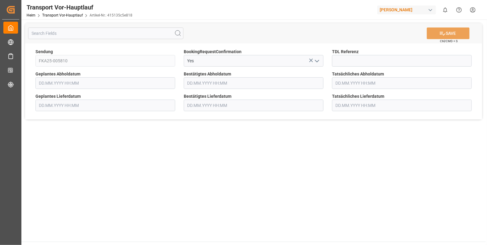
type input "[DATE] 00:00"
click at [350, 59] on input at bounding box center [402, 61] width 140 height 12
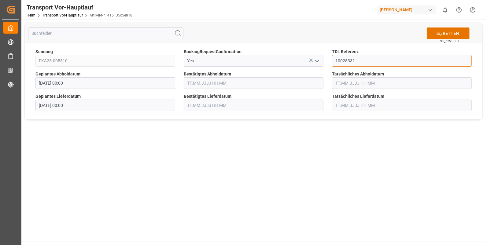
type input "10028331"
click at [201, 84] on input "text" at bounding box center [254, 83] width 140 height 12
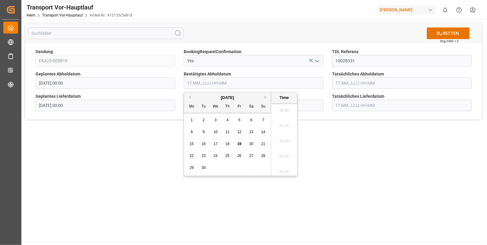
scroll to position [613, 0]
click at [228, 145] on span "18" at bounding box center [227, 144] width 4 height 4
click at [279, 139] on li "14:45" at bounding box center [284, 144] width 26 height 15
type input "18.09.2025 14:45"
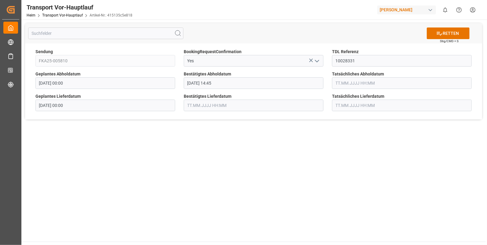
click at [339, 81] on input "text" at bounding box center [402, 83] width 140 height 12
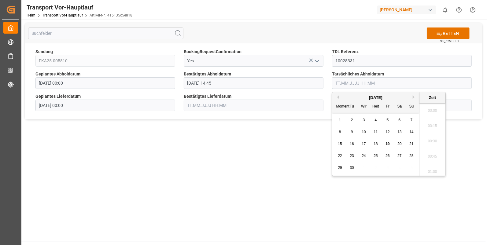
scroll to position [613, 0]
click at [377, 142] on div "18" at bounding box center [376, 144] width 8 height 7
click at [435, 143] on li "14:45" at bounding box center [432, 144] width 26 height 15
type input "18.09.2025 14:45"
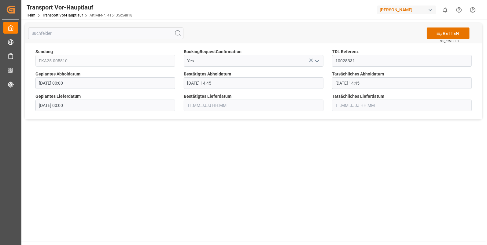
click at [191, 102] on input "text" at bounding box center [254, 106] width 140 height 12
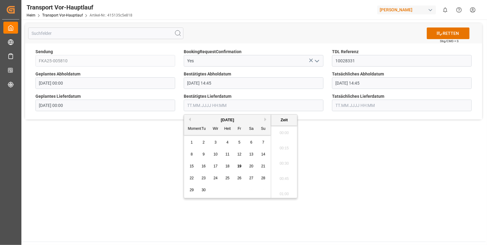
scroll to position [613, 0]
click at [238, 164] on span "19" at bounding box center [239, 166] width 4 height 4
click at [282, 143] on li "07:45" at bounding box center [284, 146] width 26 height 15
type input "19.09.2025 07:45"
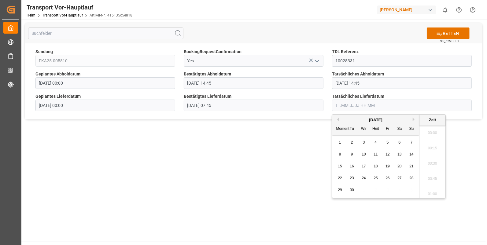
click at [339, 104] on input "text" at bounding box center [402, 106] width 140 height 12
click at [386, 166] on span "19" at bounding box center [387, 166] width 4 height 4
click at [429, 148] on li "07:45" at bounding box center [432, 146] width 26 height 15
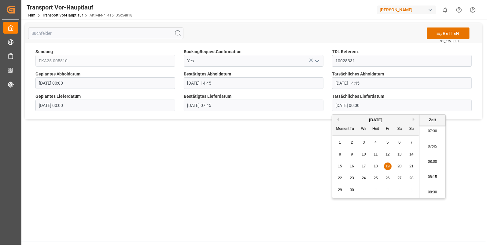
type input "19.09.2025 07:45"
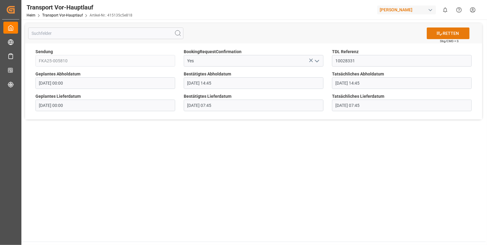
click at [442, 33] on icon at bounding box center [439, 33] width 6 height 6
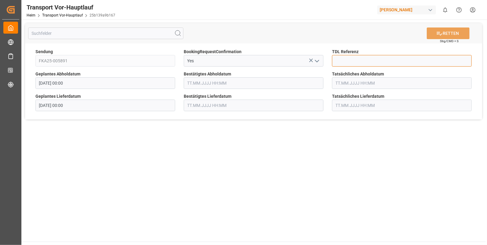
click at [349, 61] on input at bounding box center [402, 61] width 140 height 12
type input "10028333"
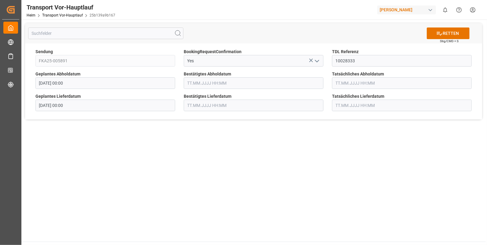
click at [191, 84] on input "text" at bounding box center [254, 83] width 140 height 12
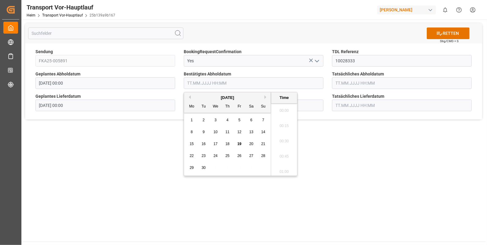
scroll to position [613, 0]
click at [225, 144] on span "18" at bounding box center [227, 144] width 4 height 4
click at [283, 144] on li "14:45" at bounding box center [284, 144] width 26 height 15
type input "18.09.2025 14:45"
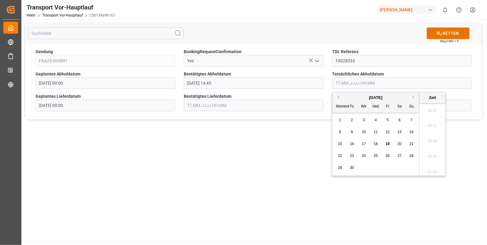
click at [358, 82] on input "text" at bounding box center [402, 83] width 140 height 12
click at [377, 144] on span "18" at bounding box center [375, 144] width 4 height 4
click at [432, 144] on li "14:45" at bounding box center [432, 144] width 26 height 15
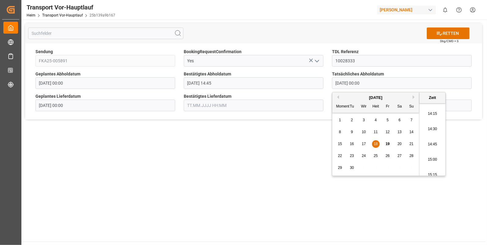
type input "18.09.2025 14:45"
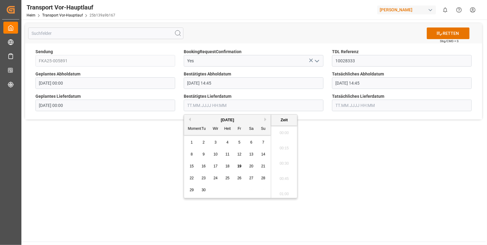
click at [202, 105] on input "text" at bounding box center [254, 106] width 140 height 12
click at [238, 166] on span "19" at bounding box center [239, 166] width 4 height 4
click at [277, 138] on li "08:30" at bounding box center [284, 141] width 26 height 15
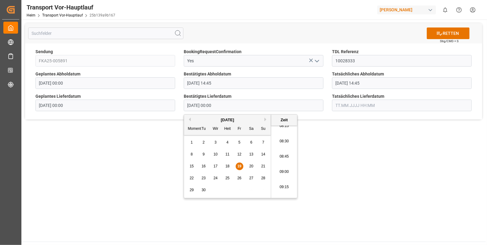
type input "19.09.2025 08:30"
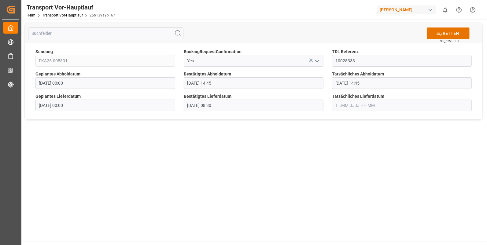
click at [342, 103] on input "text" at bounding box center [402, 106] width 140 height 12
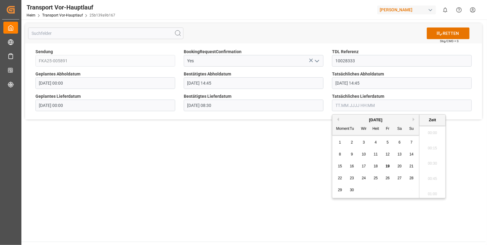
scroll to position [613, 0]
click at [387, 165] on span "19" at bounding box center [387, 166] width 4 height 4
drag, startPoint x: 429, startPoint y: 138, endPoint x: 430, endPoint y: 130, distance: 8.0
click at [429, 138] on li "08:30" at bounding box center [432, 141] width 26 height 15
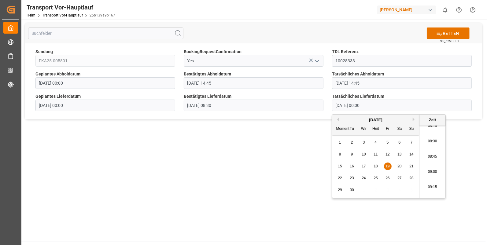
type input "19.09.2025 08:30"
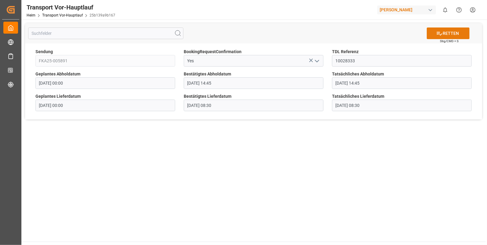
click at [452, 31] on font "RETTEN" at bounding box center [450, 33] width 16 height 6
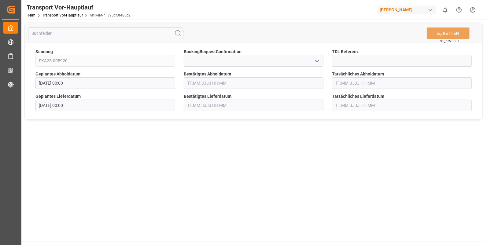
click at [317, 59] on icon "Menü öffnen" at bounding box center [316, 60] width 7 height 7
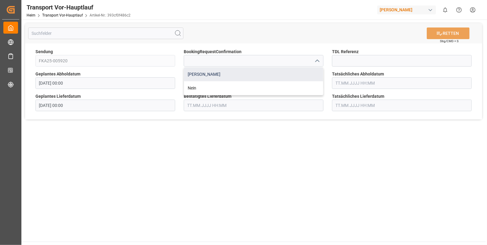
click at [206, 72] on div "[PERSON_NAME]" at bounding box center [253, 75] width 139 height 14
type input "Yes"
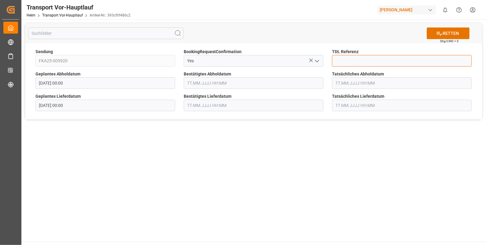
click at [339, 62] on input at bounding box center [402, 61] width 140 height 12
type input "10028342"
click at [200, 82] on input "text" at bounding box center [254, 83] width 140 height 12
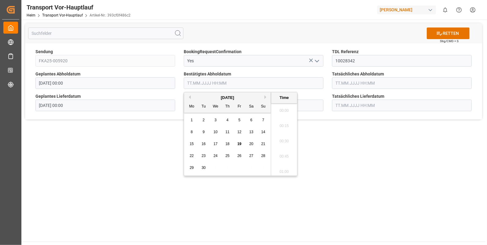
scroll to position [613, 0]
click at [227, 144] on span "18" at bounding box center [227, 144] width 4 height 4
click at [280, 140] on li "10:30" at bounding box center [284, 139] width 26 height 15
type input "18.09.2025 10:30"
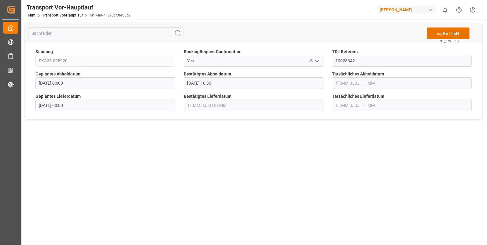
click at [342, 81] on input "text" at bounding box center [402, 83] width 140 height 12
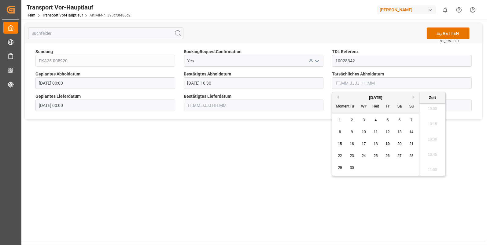
click at [376, 141] on div "18" at bounding box center [376, 144] width 8 height 7
click at [429, 136] on li "10:30" at bounding box center [432, 139] width 26 height 15
type input "18.09.2025 10:30"
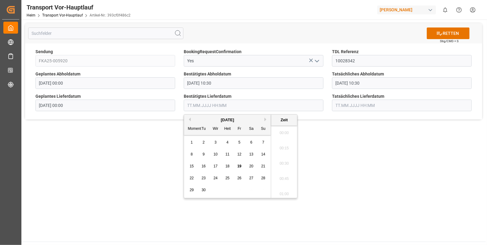
click at [205, 105] on input "text" at bounding box center [254, 106] width 140 height 12
click at [238, 166] on span "19" at bounding box center [239, 166] width 4 height 4
click at [284, 127] on li "08:45" at bounding box center [284, 131] width 26 height 15
type input "19.09.2025 08:45"
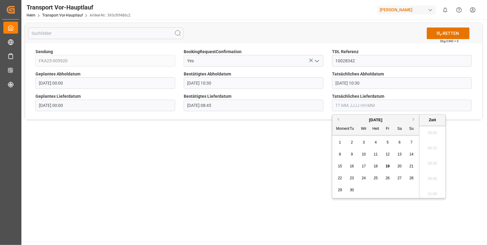
click at [338, 106] on input "text" at bounding box center [402, 106] width 140 height 12
drag, startPoint x: 389, startPoint y: 165, endPoint x: 402, endPoint y: 159, distance: 14.8
click at [388, 165] on span "19" at bounding box center [387, 166] width 4 height 4
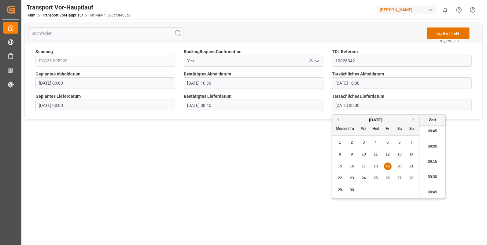
click at [428, 131] on li "08:45" at bounding box center [432, 131] width 26 height 15
type input "19.09.2025 08:45"
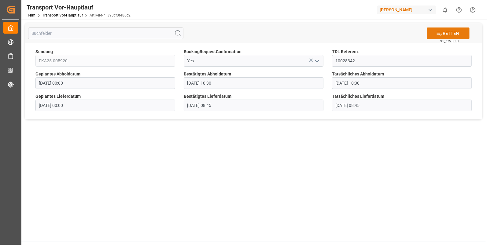
click at [445, 32] on font "RETTEN" at bounding box center [450, 33] width 16 height 6
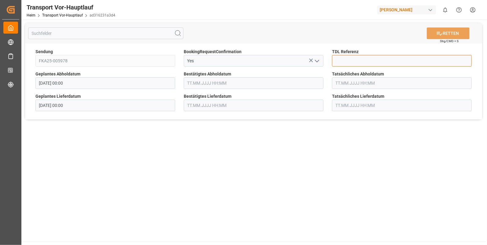
click at [335, 61] on input at bounding box center [402, 61] width 140 height 12
type input "10028343"
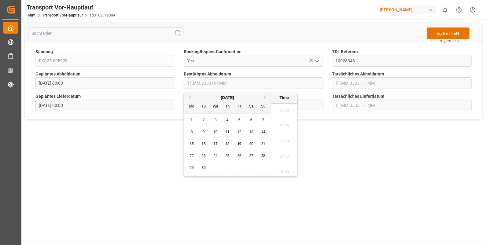
click at [190, 81] on input "text" at bounding box center [254, 83] width 140 height 12
click at [225, 144] on span "18" at bounding box center [227, 144] width 4 height 4
click at [282, 152] on li "10:45" at bounding box center [284, 154] width 26 height 15
type input "[DATE] 10:45"
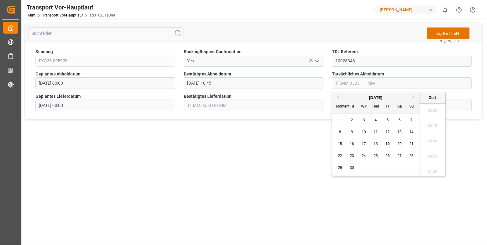
click at [342, 80] on input "text" at bounding box center [402, 83] width 140 height 12
click at [378, 142] on div "18" at bounding box center [376, 144] width 8 height 7
click at [431, 152] on li "10:45" at bounding box center [432, 154] width 26 height 15
type input "[DATE] 10:45"
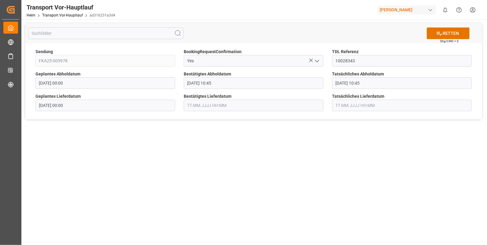
click at [226, 106] on input "text" at bounding box center [254, 106] width 140 height 12
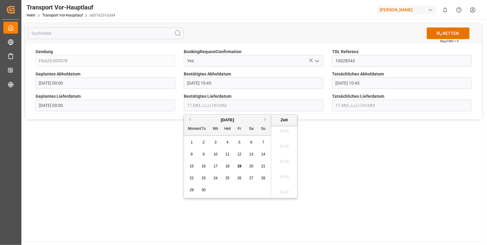
click at [237, 166] on span "19" at bounding box center [239, 166] width 4 height 4
click at [278, 149] on li "08:15" at bounding box center [284, 151] width 26 height 15
type input "[DATE] 08:15"
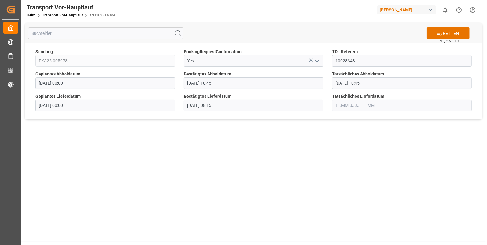
click at [345, 103] on input "text" at bounding box center [402, 106] width 140 height 12
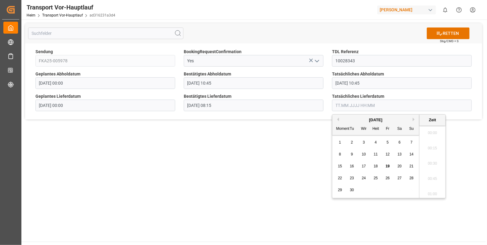
scroll to position [613, 0]
click at [388, 165] on span "19" at bounding box center [387, 166] width 4 height 4
click at [429, 149] on li "08:15" at bounding box center [432, 151] width 26 height 15
type input "19.09.2025 08:15"
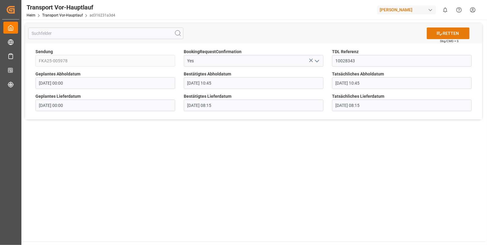
click at [451, 29] on button "RETTEN" at bounding box center [447, 33] width 43 height 12
click at [319, 58] on icon "Menü öffnen" at bounding box center [316, 60] width 7 height 7
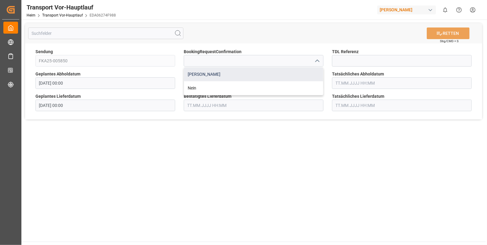
click at [196, 70] on div "[PERSON_NAME]" at bounding box center [253, 75] width 139 height 14
type input "Yes"
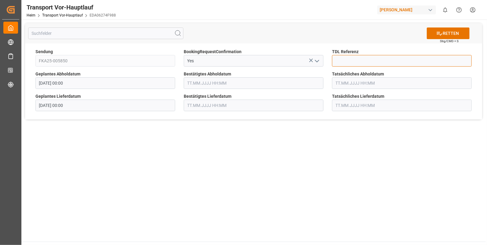
click at [337, 58] on input at bounding box center [402, 61] width 140 height 12
type input "10028363"
click at [192, 83] on input "text" at bounding box center [254, 83] width 140 height 12
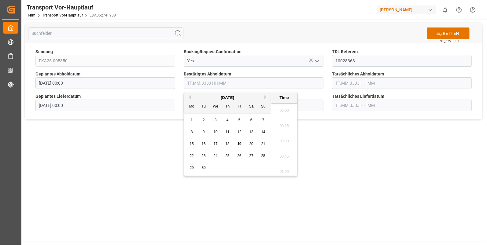
scroll to position [613, 0]
click at [227, 141] on div "18" at bounding box center [228, 144] width 8 height 7
click at [279, 154] on li "10:45" at bounding box center [284, 154] width 26 height 15
type input "18.09.2025 10:45"
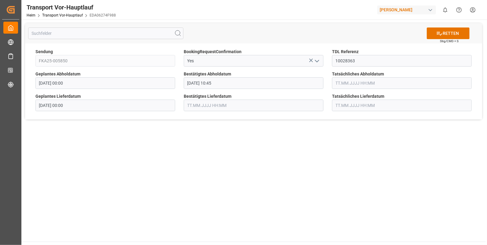
click at [339, 84] on input "text" at bounding box center [402, 83] width 140 height 12
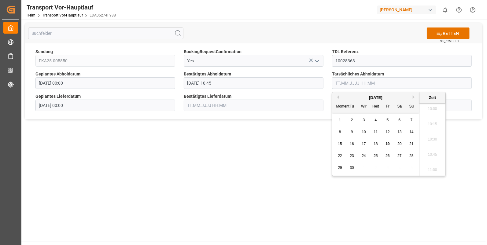
click at [373, 141] on div "18" at bounding box center [376, 144] width 8 height 7
drag, startPoint x: 427, startPoint y: 154, endPoint x: 354, endPoint y: 134, distance: 75.4
click at [426, 154] on li "10:45" at bounding box center [432, 154] width 26 height 15
type input "18.09.2025 10:45"
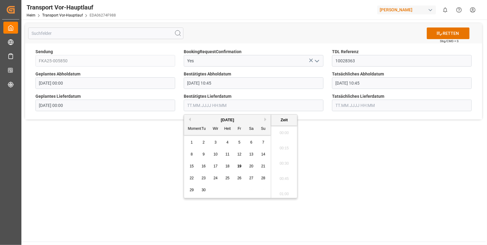
click at [193, 103] on input "text" at bounding box center [254, 106] width 140 height 12
click at [240, 166] on span "19" at bounding box center [239, 166] width 4 height 4
click at [280, 141] on li "08:30" at bounding box center [284, 141] width 26 height 15
type input "19.09.2025 08:30"
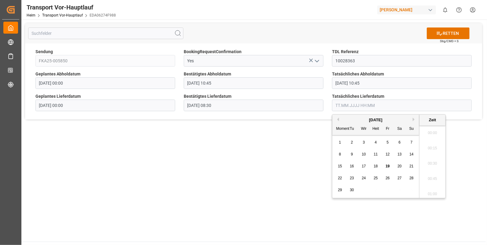
click at [351, 100] on input "text" at bounding box center [402, 106] width 140 height 12
click at [386, 165] on span "19" at bounding box center [387, 166] width 4 height 4
click at [428, 127] on li "08:45" at bounding box center [432, 131] width 26 height 15
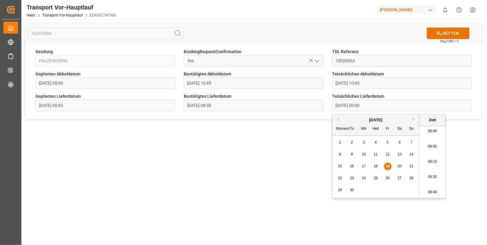
type input "19.09.2025 08:45"
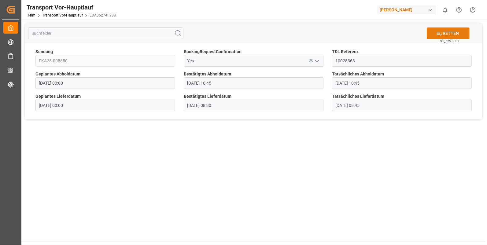
click at [447, 33] on font "RETTEN" at bounding box center [450, 33] width 16 height 6
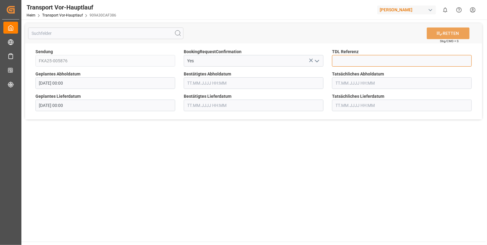
click at [348, 60] on input at bounding box center [402, 61] width 140 height 12
type input "10028364"
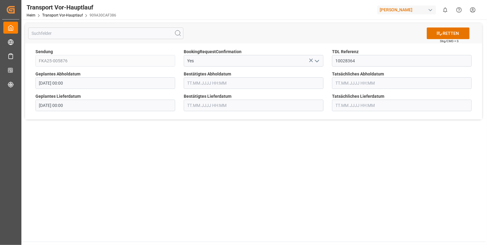
click at [198, 84] on input "text" at bounding box center [254, 83] width 140 height 12
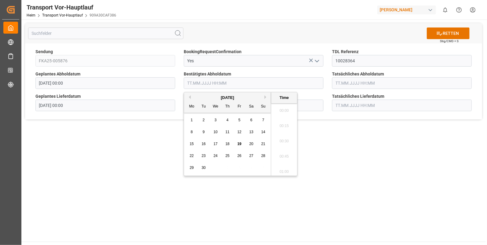
scroll to position [613, 0]
click at [231, 144] on div "18" at bounding box center [228, 144] width 8 height 7
click at [282, 160] on li "13:45" at bounding box center [284, 159] width 26 height 15
type input "[DATE] 13:45"
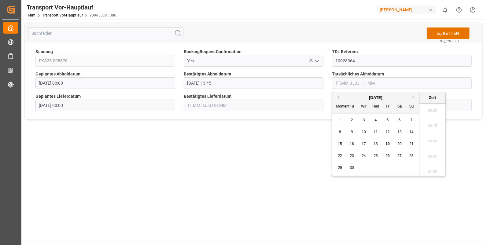
click at [343, 83] on input "text" at bounding box center [402, 83] width 140 height 12
click at [376, 143] on span "18" at bounding box center [375, 144] width 4 height 4
click at [431, 133] on li "13:45" at bounding box center [432, 134] width 26 height 15
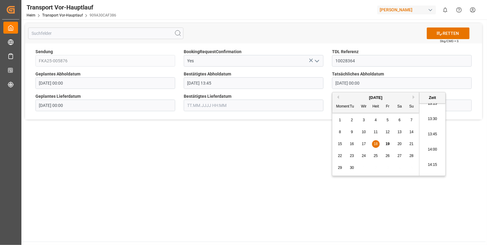
type input "[DATE] 13:45"
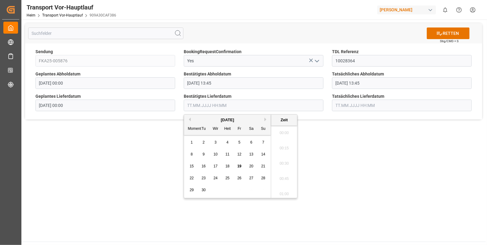
click at [200, 107] on input "text" at bounding box center [254, 106] width 140 height 12
click at [240, 165] on span "19" at bounding box center [239, 166] width 4 height 4
click at [282, 129] on li "10:00" at bounding box center [284, 131] width 26 height 15
type input "[DATE] 10:00"
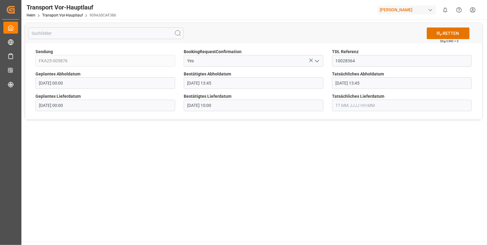
click at [339, 105] on input "text" at bounding box center [402, 106] width 140 height 12
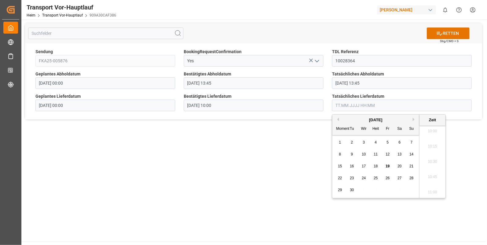
click at [385, 166] on span "19" at bounding box center [387, 166] width 4 height 4
click at [430, 133] on li "10:00" at bounding box center [432, 131] width 26 height 15
type input "[DATE] 10:00"
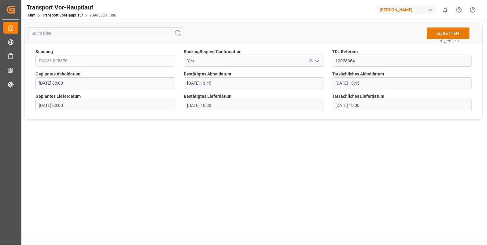
click at [451, 33] on font "RETTEN" at bounding box center [450, 33] width 16 height 6
